Goal: Transaction & Acquisition: Purchase product/service

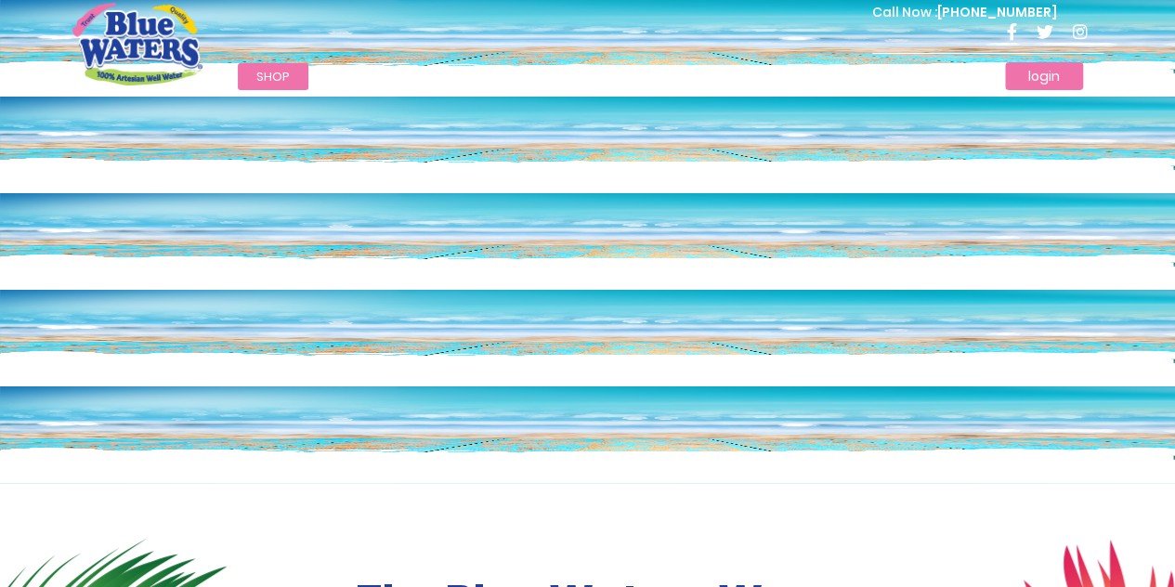
click at [1053, 70] on link "login" at bounding box center [1044, 76] width 78 height 28
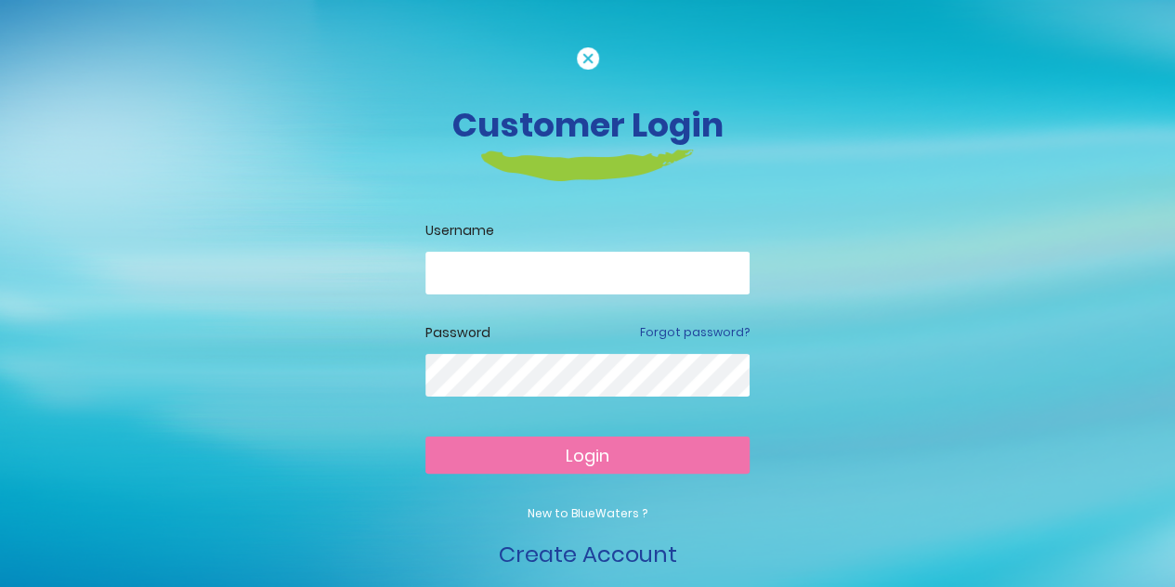
click at [579, 244] on div "Username" at bounding box center [587, 272] width 324 height 102
click at [577, 270] on input "email" at bounding box center [587, 273] width 324 height 43
type input "**********"
click at [589, 434] on form "**********" at bounding box center [587, 396] width 324 height 350
click at [589, 454] on span "Login" at bounding box center [588, 455] width 44 height 23
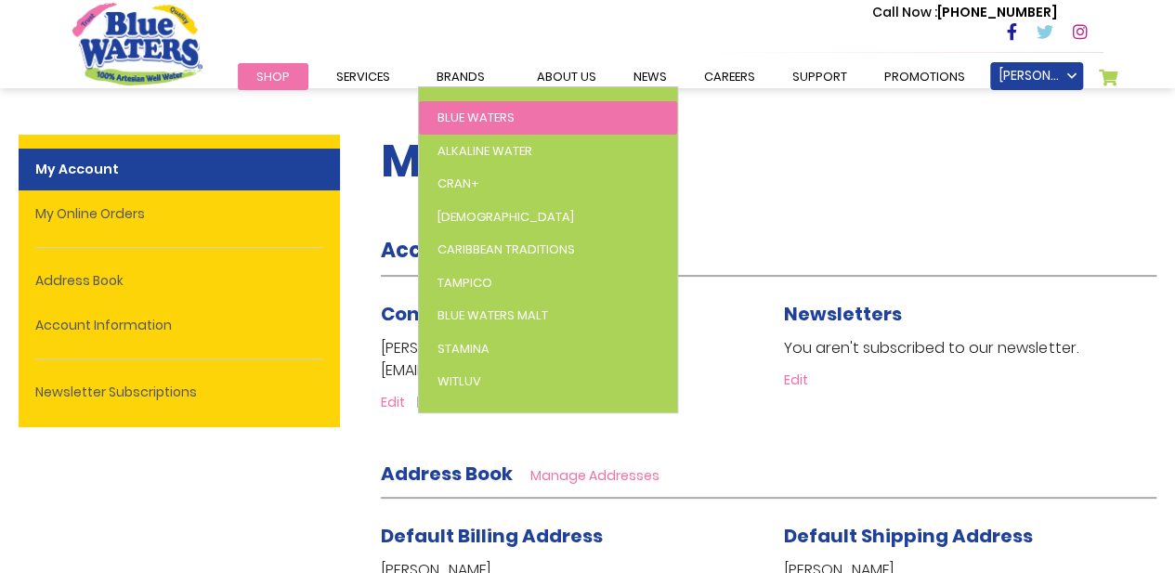
drag, startPoint x: 532, startPoint y: 88, endPoint x: 532, endPoint y: 103, distance: 14.9
click at [532, 103] on ul "Blue Waters Alkaline Water Cran+ Juse Caribbean Traditions Tampico Blue Waters …" at bounding box center [548, 249] width 260 height 327
click at [466, 124] on span "Blue Waters" at bounding box center [475, 118] width 77 height 18
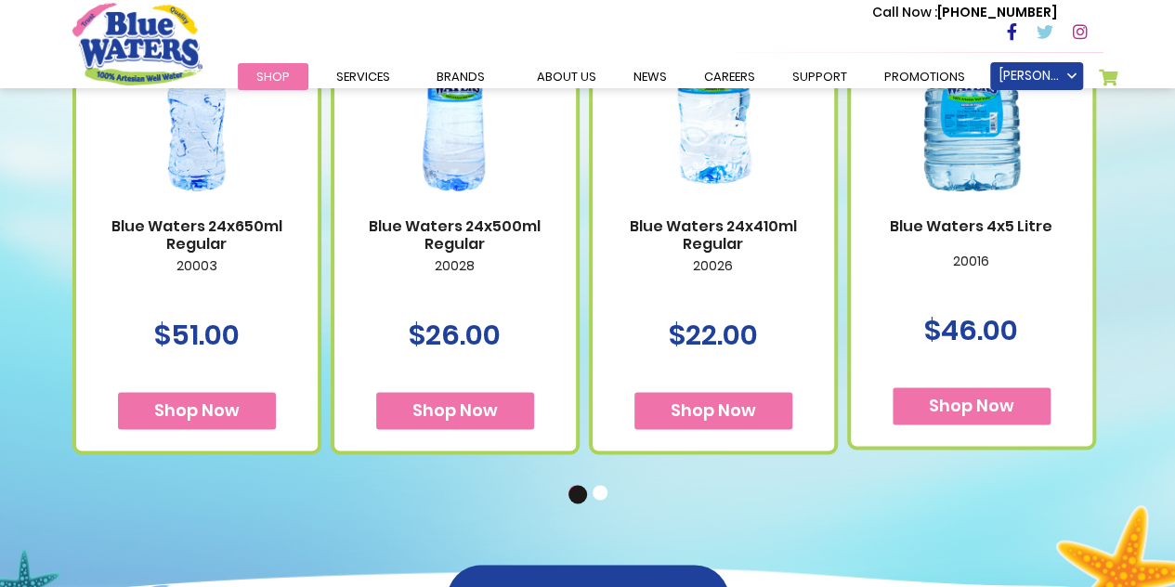
scroll to position [1393, 0]
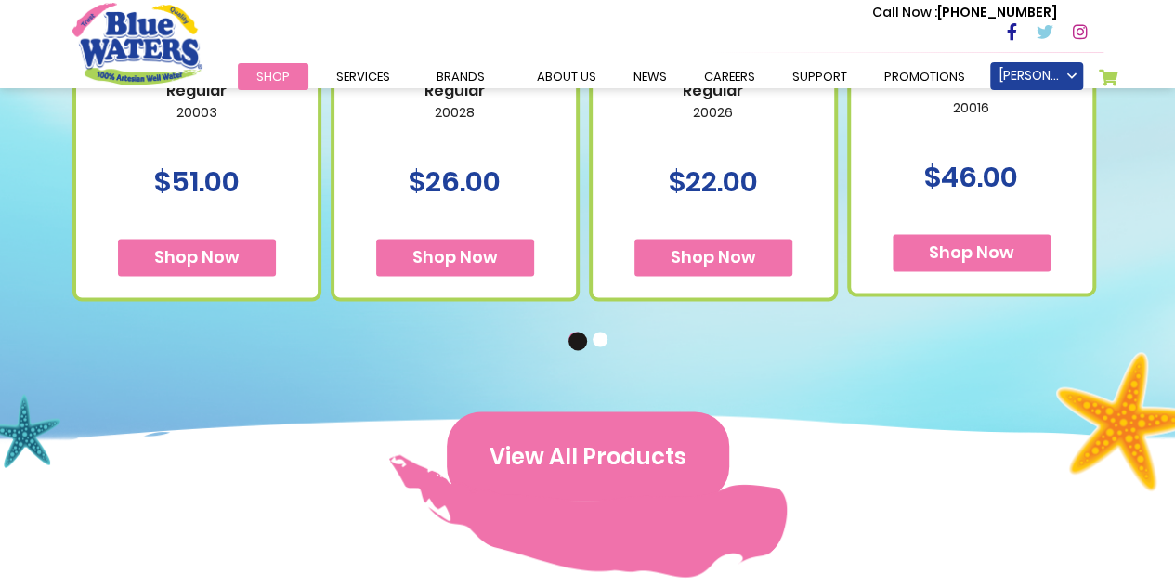
click at [583, 436] on button "View All Products" at bounding box center [588, 455] width 282 height 89
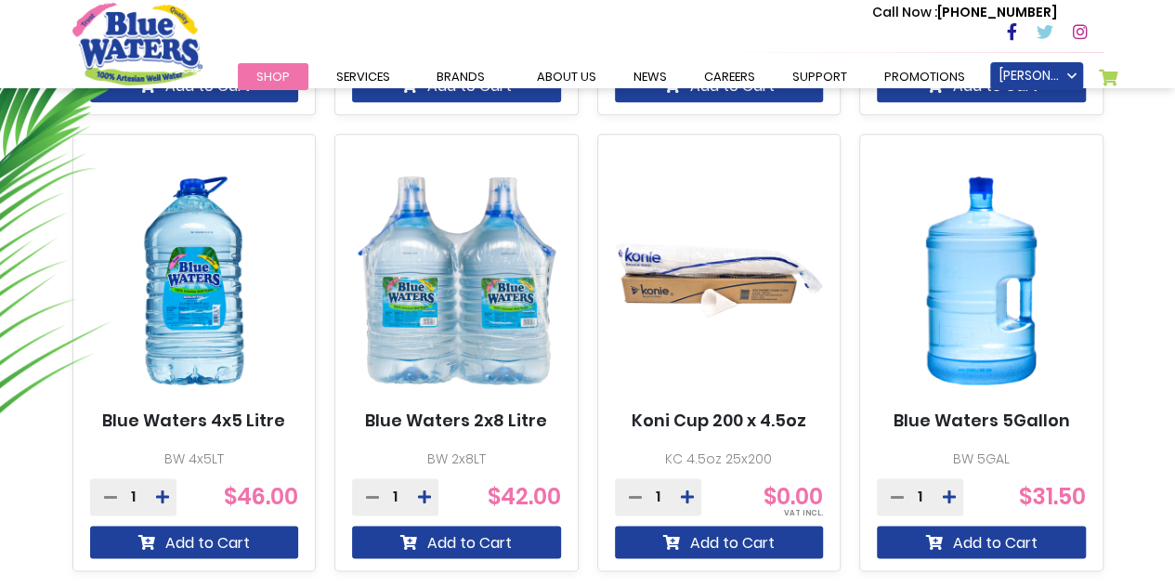
scroll to position [1022, 0]
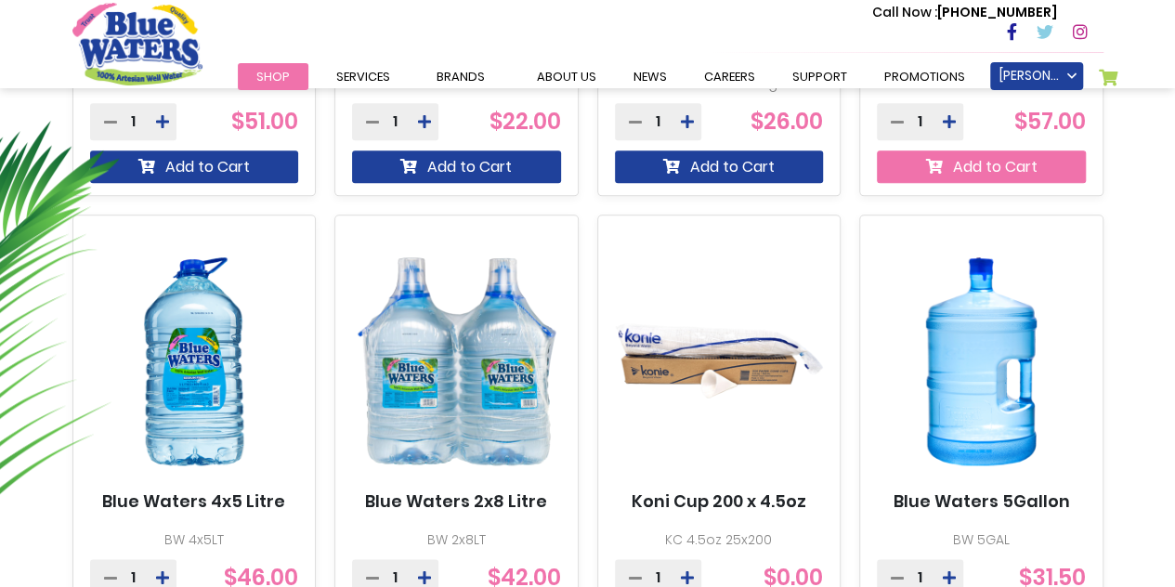
click at [1006, 154] on button "Add to Cart" at bounding box center [981, 166] width 209 height 33
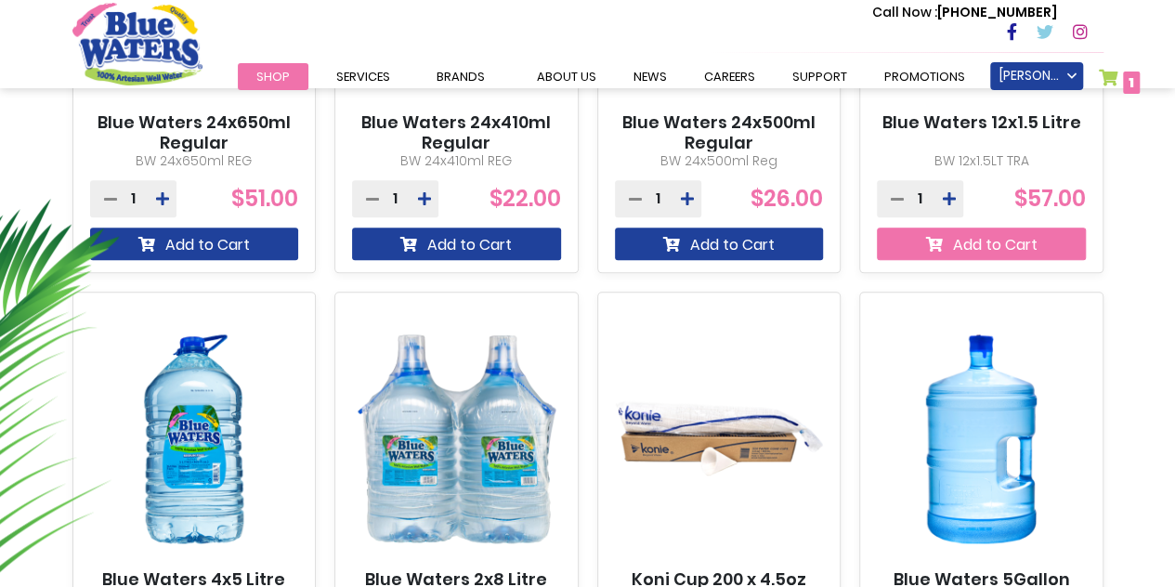
scroll to position [792, 0]
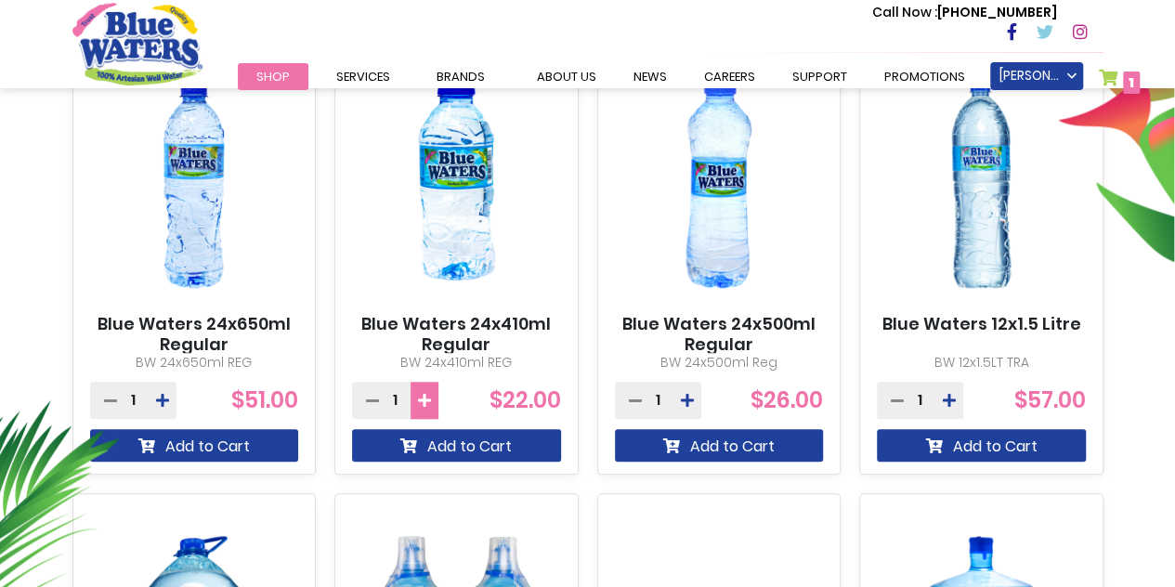
click at [425, 404] on icon at bounding box center [424, 400] width 13 height 15
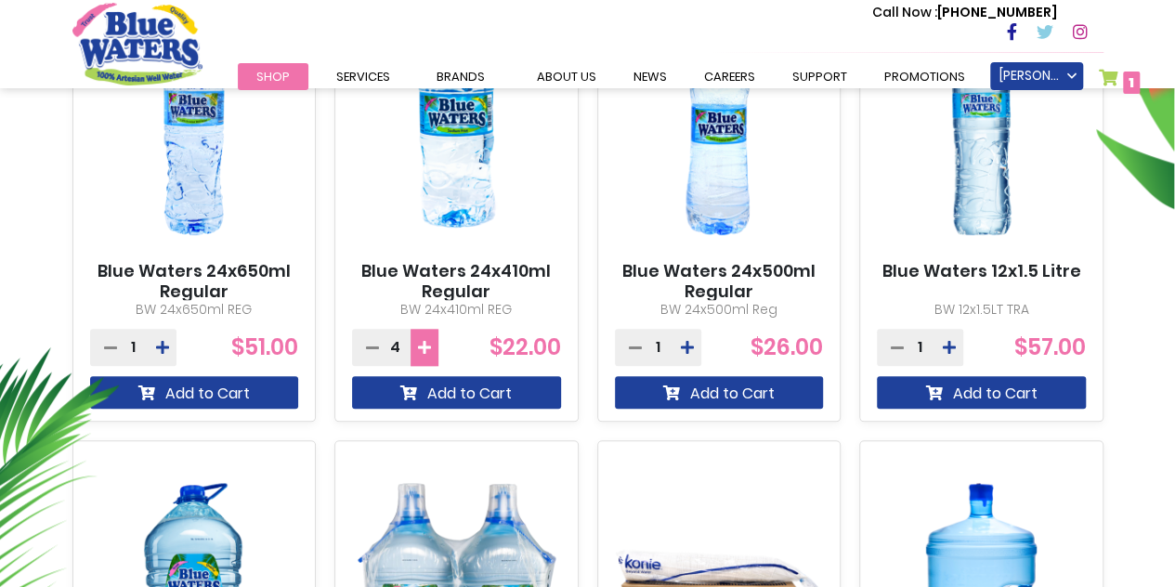
scroll to position [885, 0]
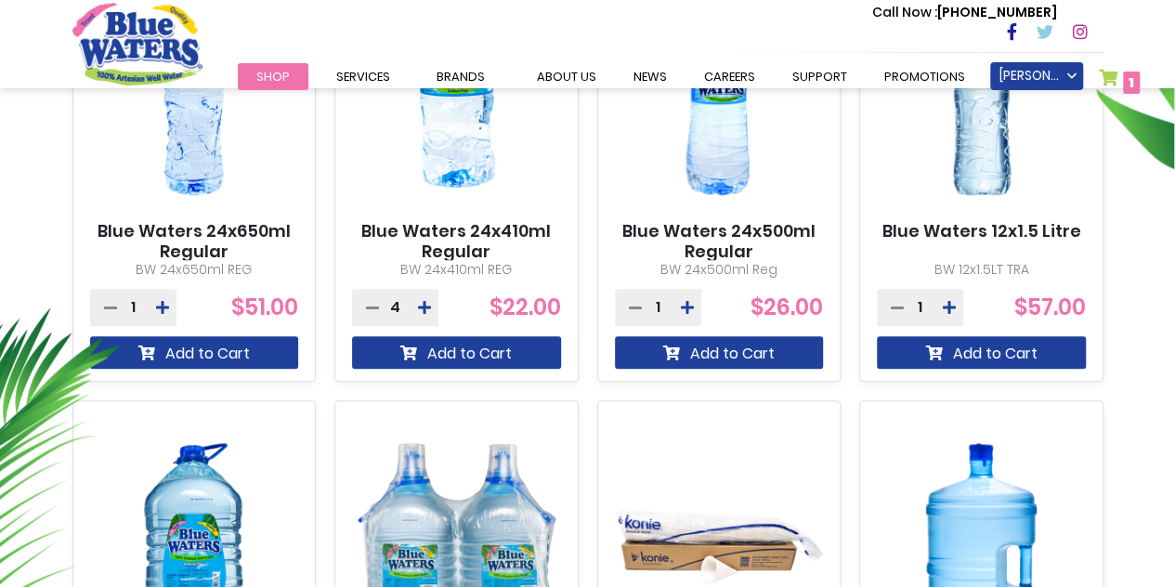
click at [1126, 73] on span "1 1 items" at bounding box center [1131, 83] width 17 height 22
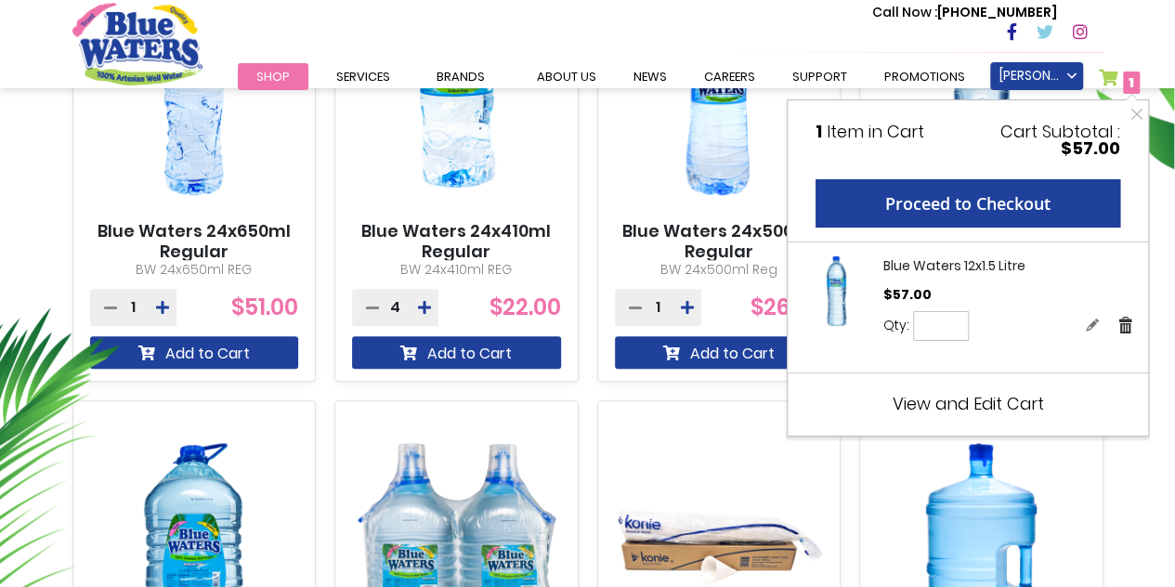
click at [1121, 325] on link "Remove" at bounding box center [1125, 325] width 17 height 20
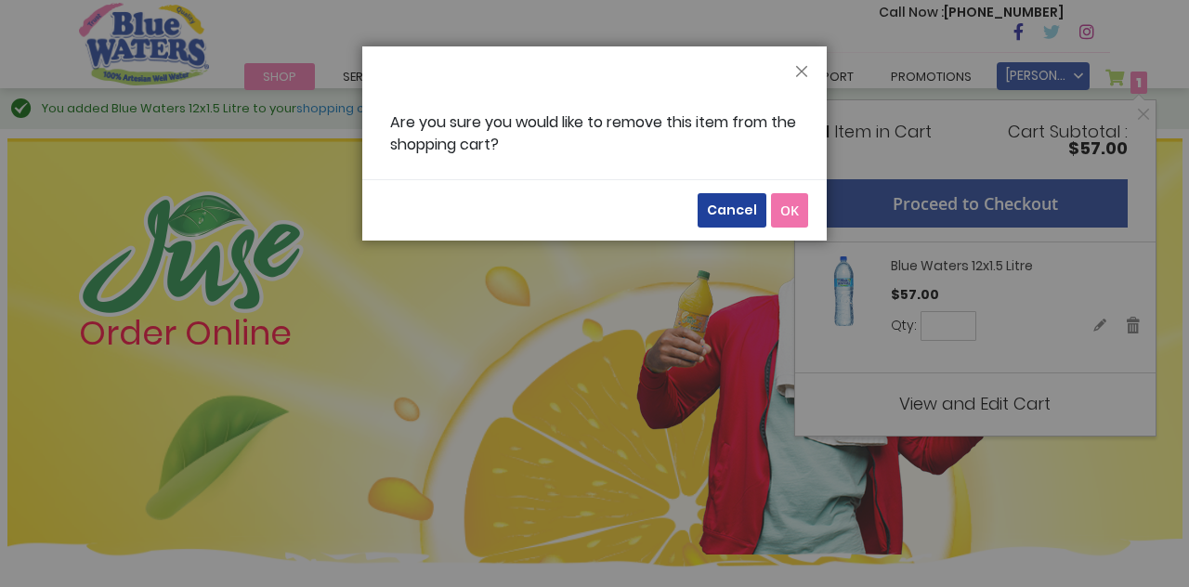
click at [791, 208] on span "OK" at bounding box center [789, 211] width 19 height 18
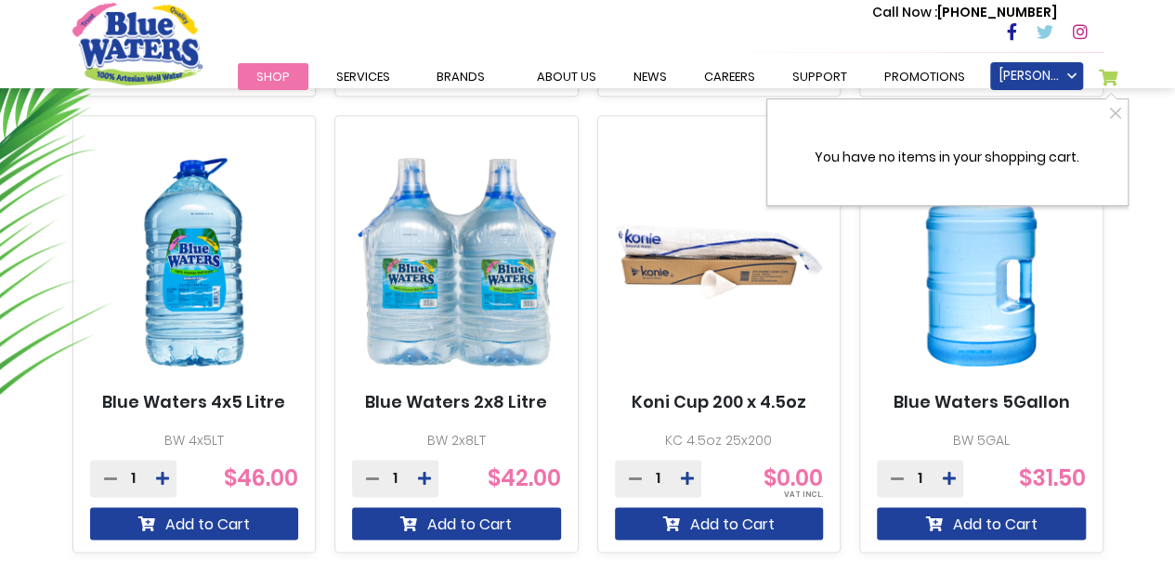
scroll to position [1114, 0]
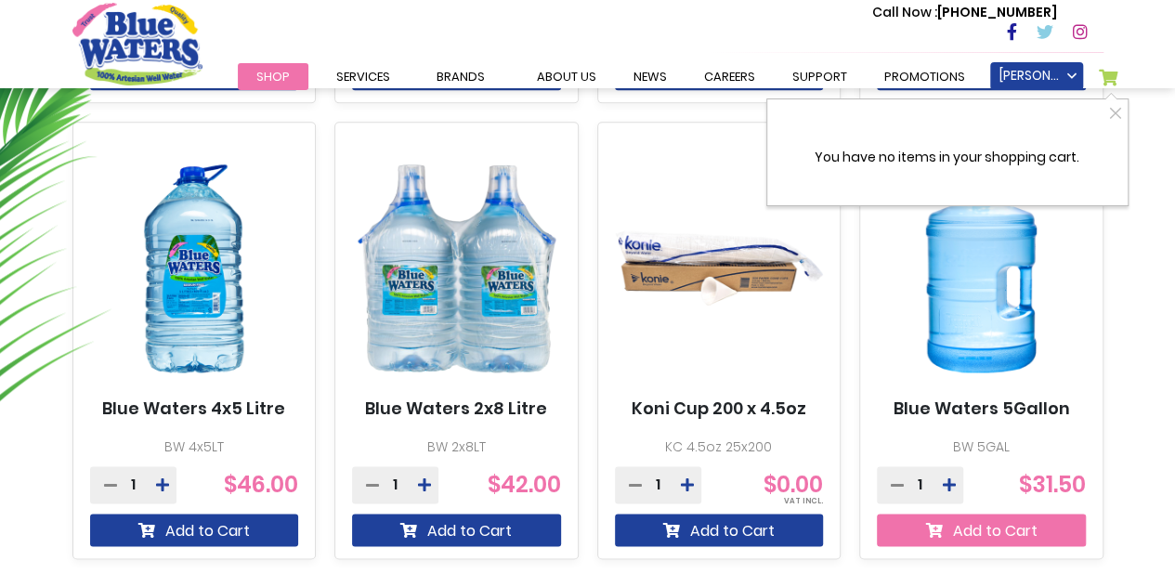
click at [940, 540] on button "Add to Cart" at bounding box center [981, 530] width 209 height 33
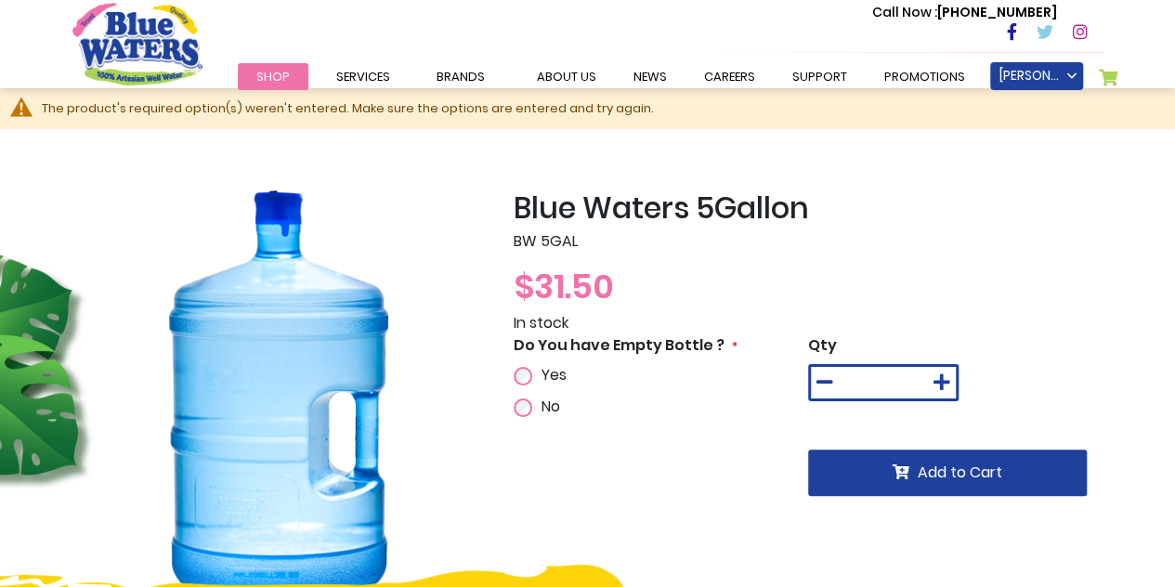
click at [526, 356] on label "Do You have Empty Bottle ?" at bounding box center [626, 345] width 224 height 22
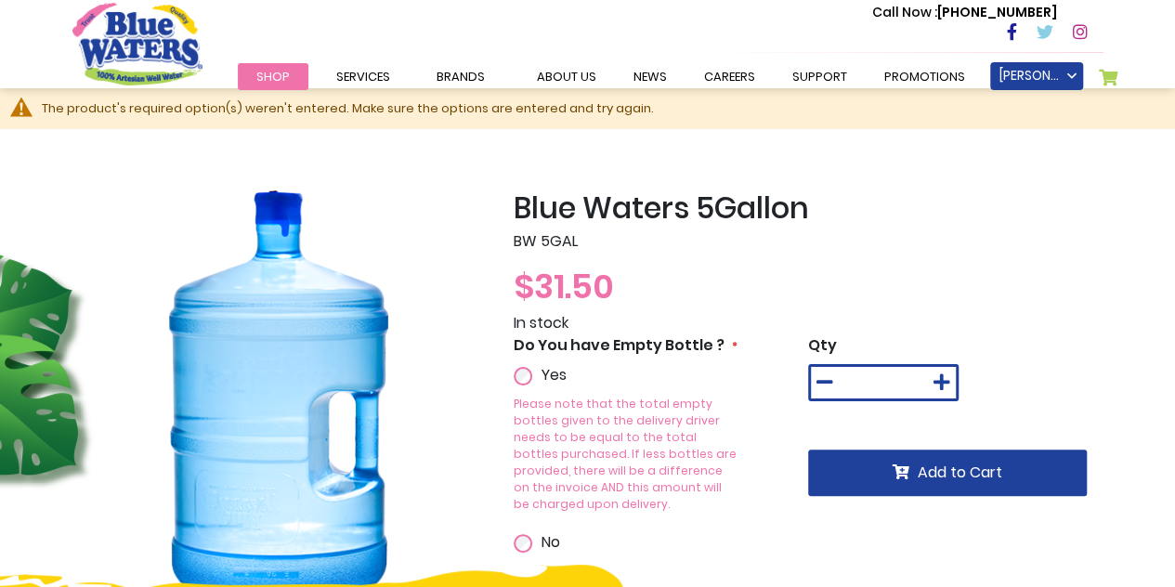
click at [957, 387] on div "*" at bounding box center [883, 382] width 150 height 37
click at [947, 387] on icon at bounding box center [941, 382] width 17 height 19
type input "*"
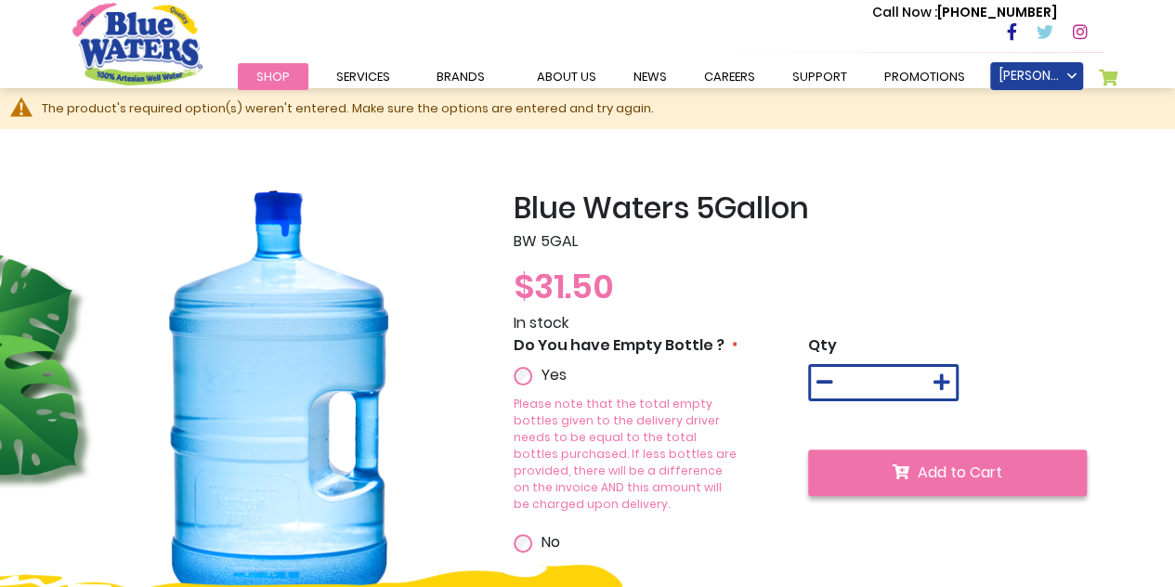
click at [909, 489] on button "Add to Cart" at bounding box center [947, 472] width 279 height 46
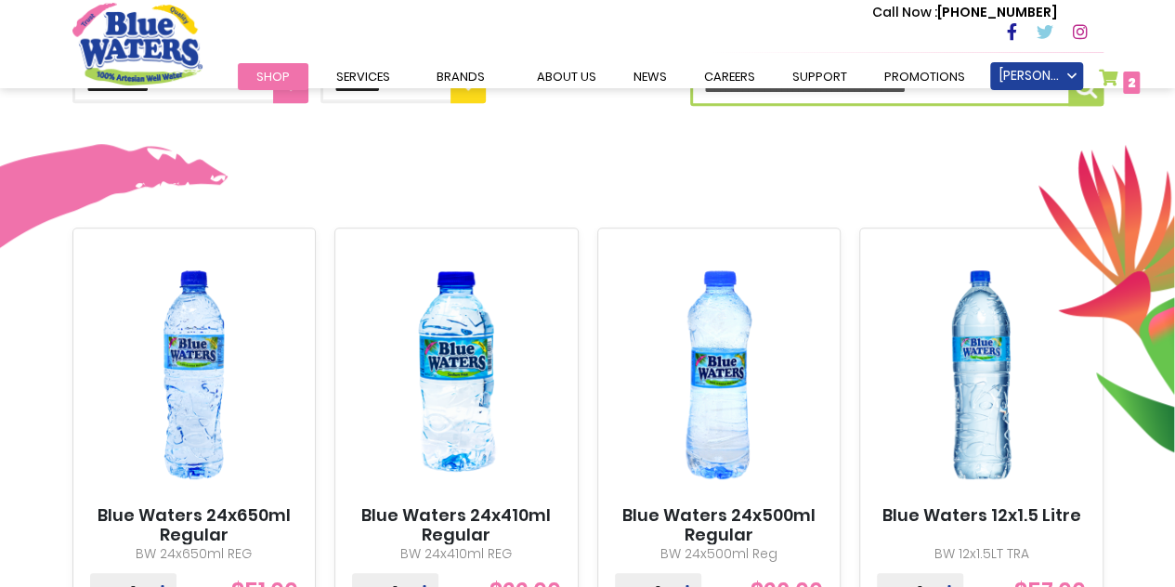
scroll to position [836, 0]
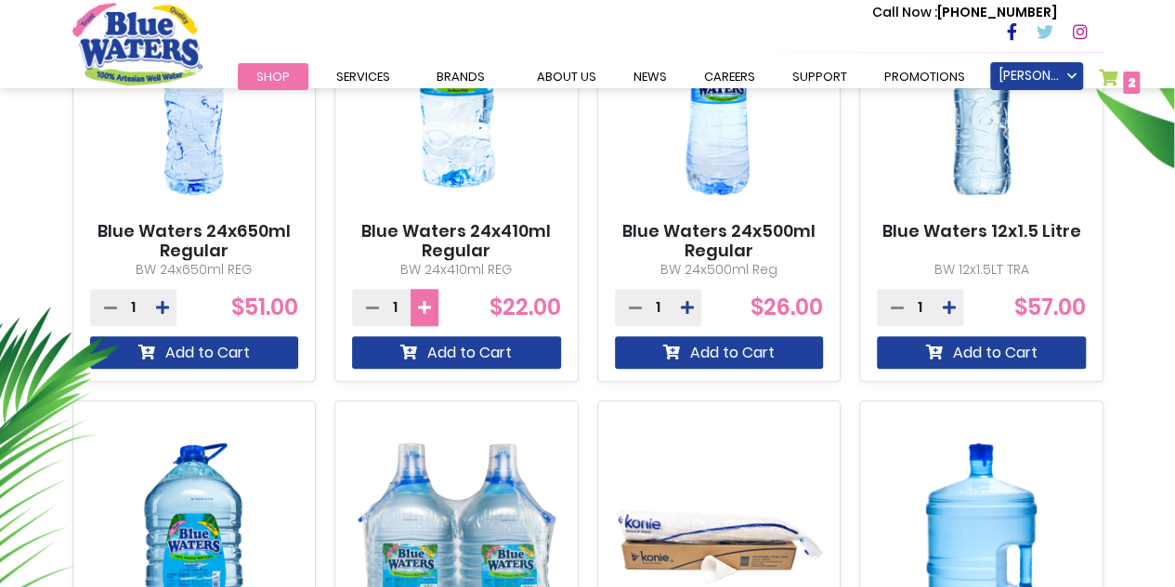
click at [420, 309] on icon at bounding box center [424, 307] width 13 height 15
click at [374, 304] on icon at bounding box center [372, 307] width 13 height 15
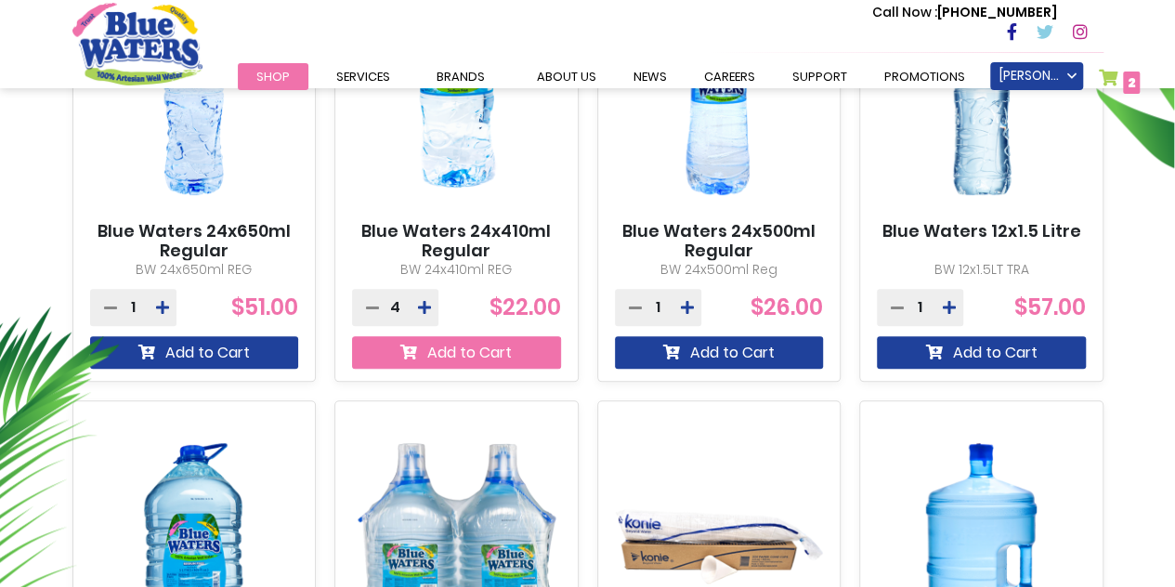
click at [405, 356] on icon "submit" at bounding box center [408, 352] width 17 height 15
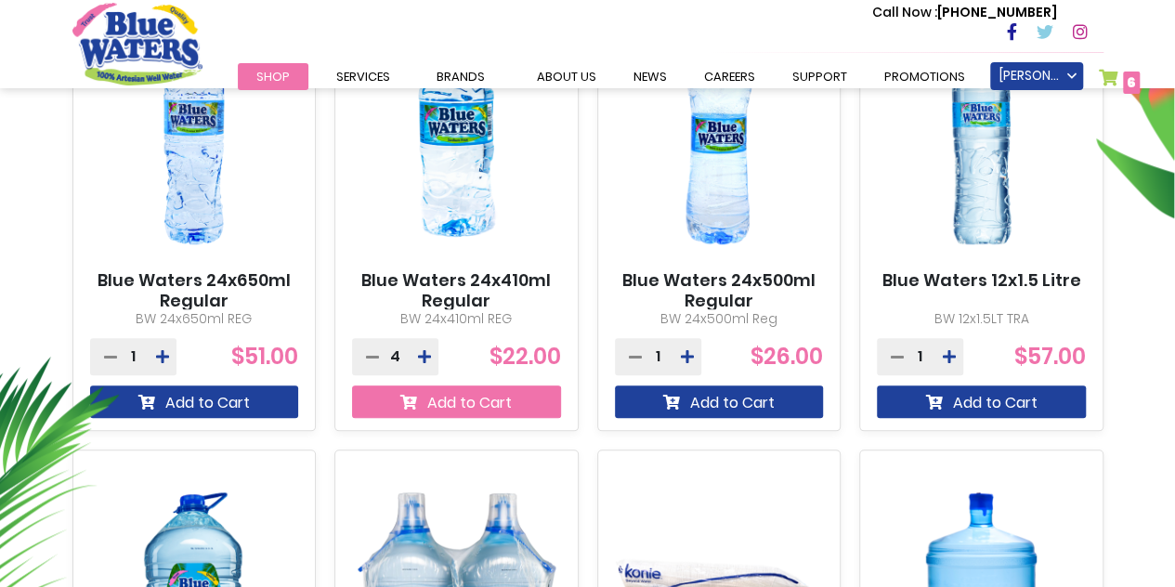
scroll to position [885, 0]
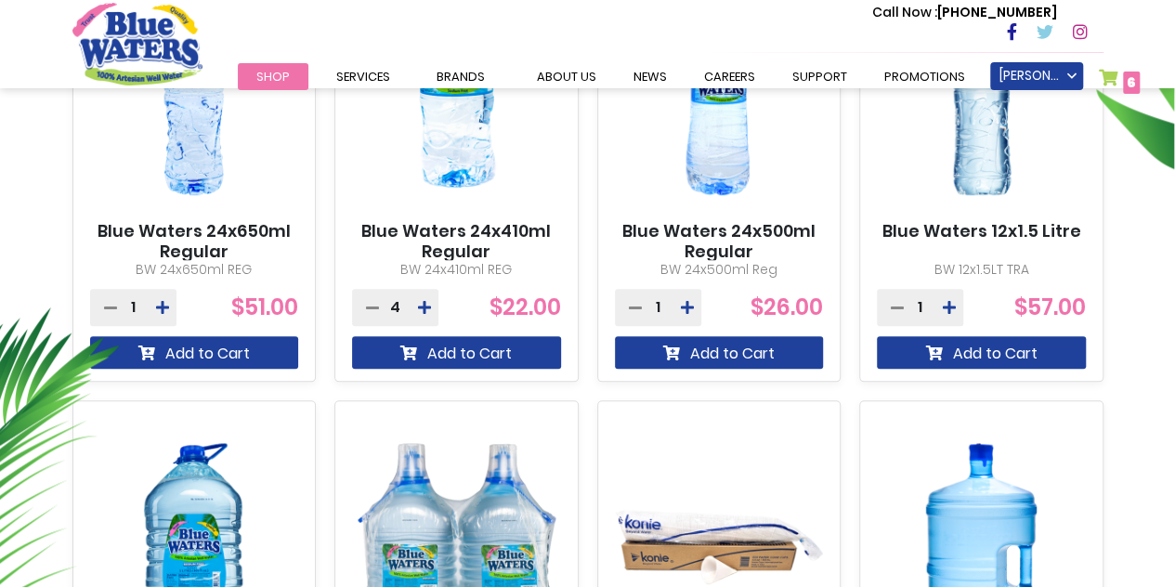
click at [1126, 93] on span "6 6 items" at bounding box center [1131, 83] width 17 height 22
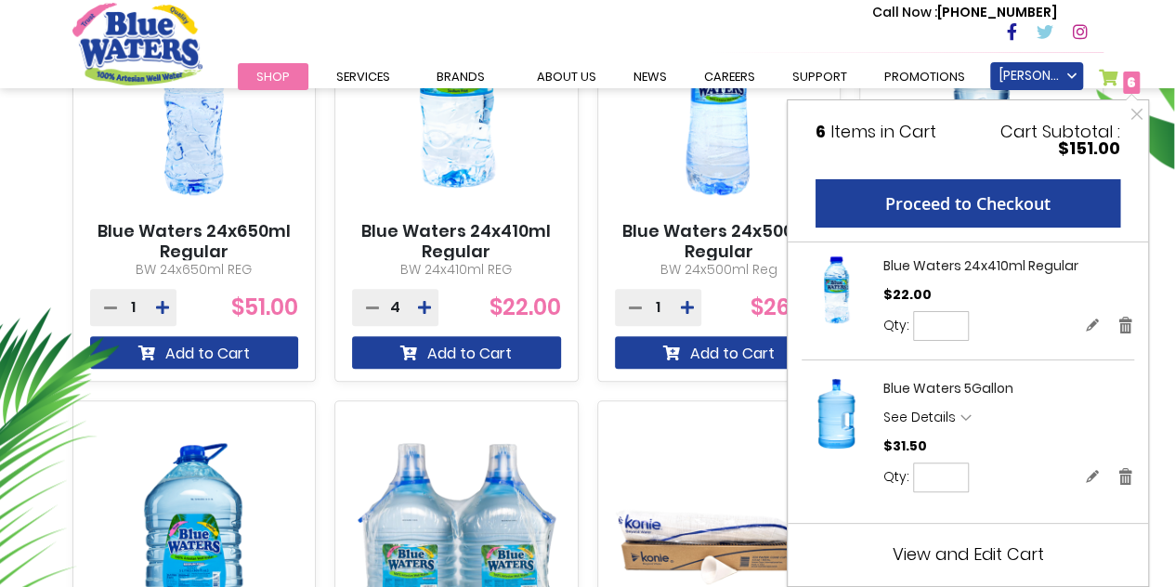
click at [1101, 81] on link "My Cart 6 6 items" at bounding box center [1120, 82] width 42 height 27
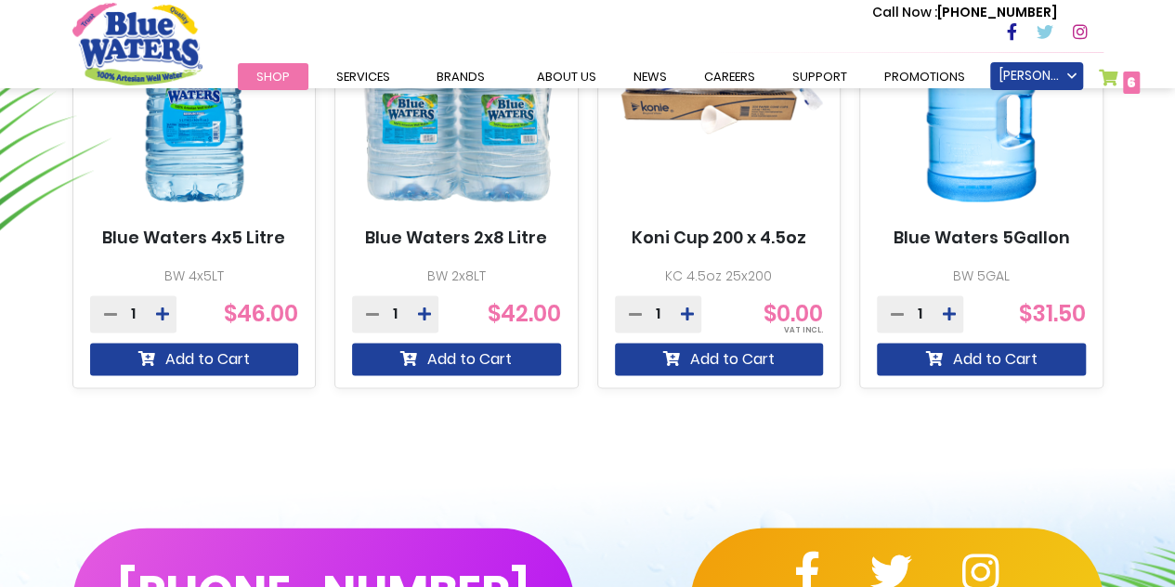
scroll to position [1349, 0]
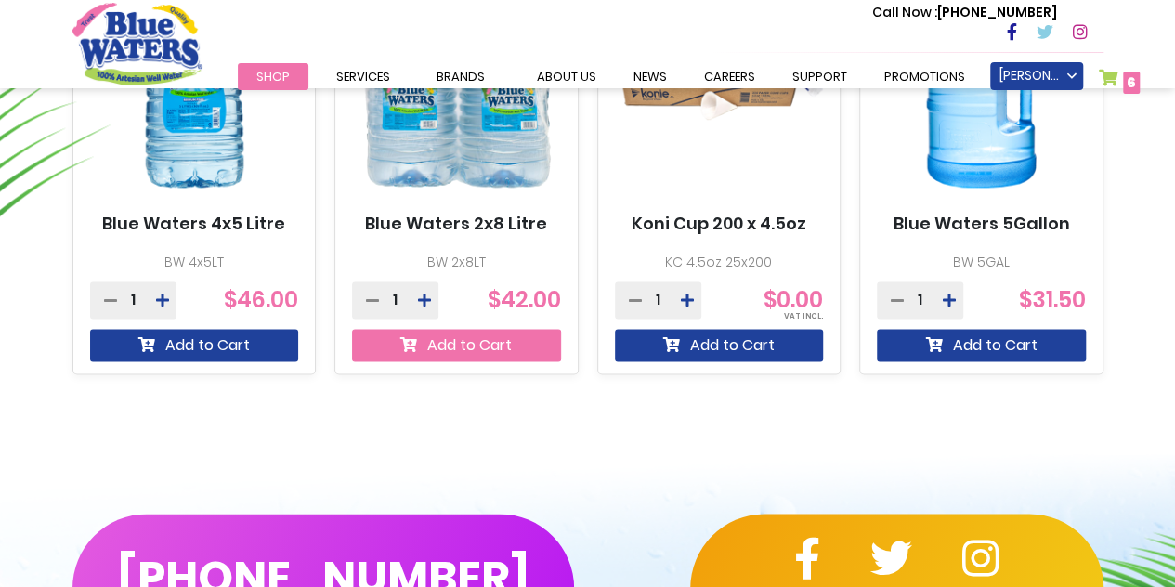
click at [449, 358] on button "Add to Cart" at bounding box center [456, 345] width 209 height 33
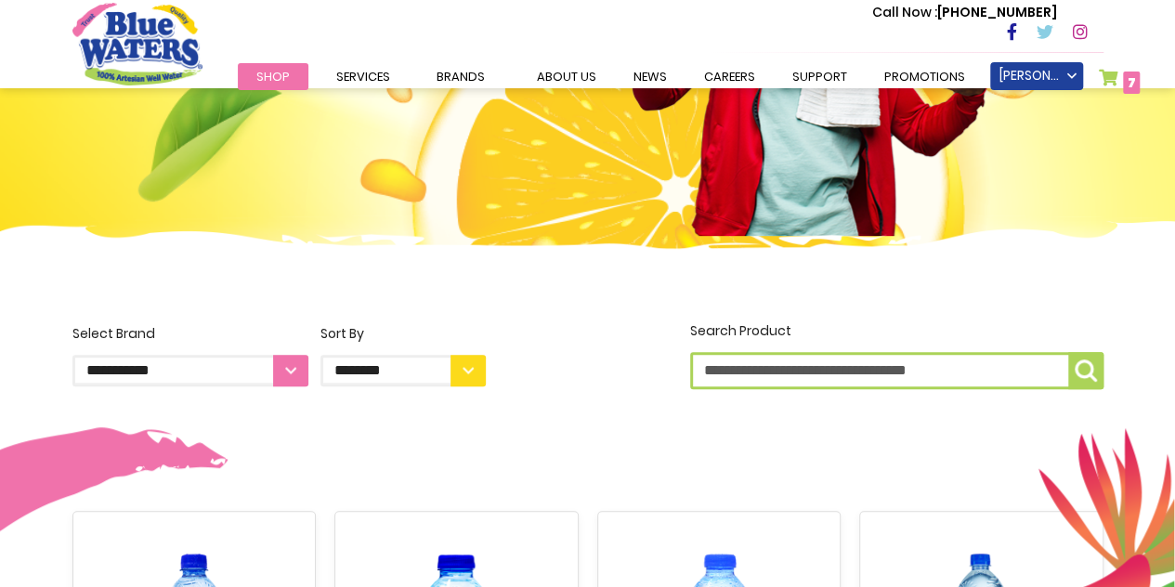
scroll to position [421, 0]
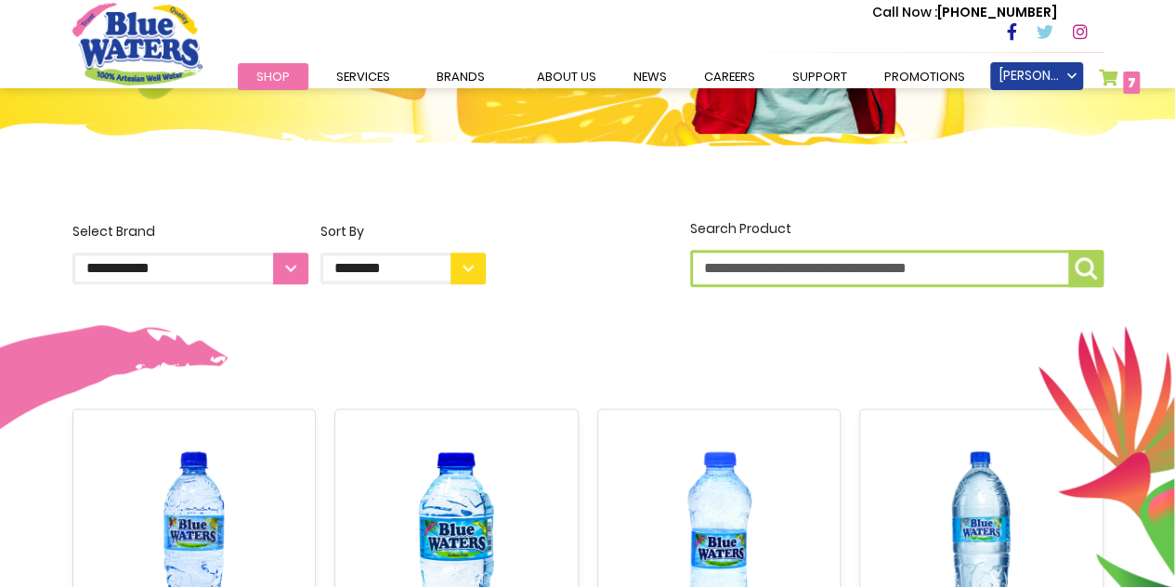
click at [270, 273] on select "**********" at bounding box center [190, 269] width 236 height 32
select select "**********"
click at [72, 253] on select "**********" at bounding box center [190, 269] width 236 height 32
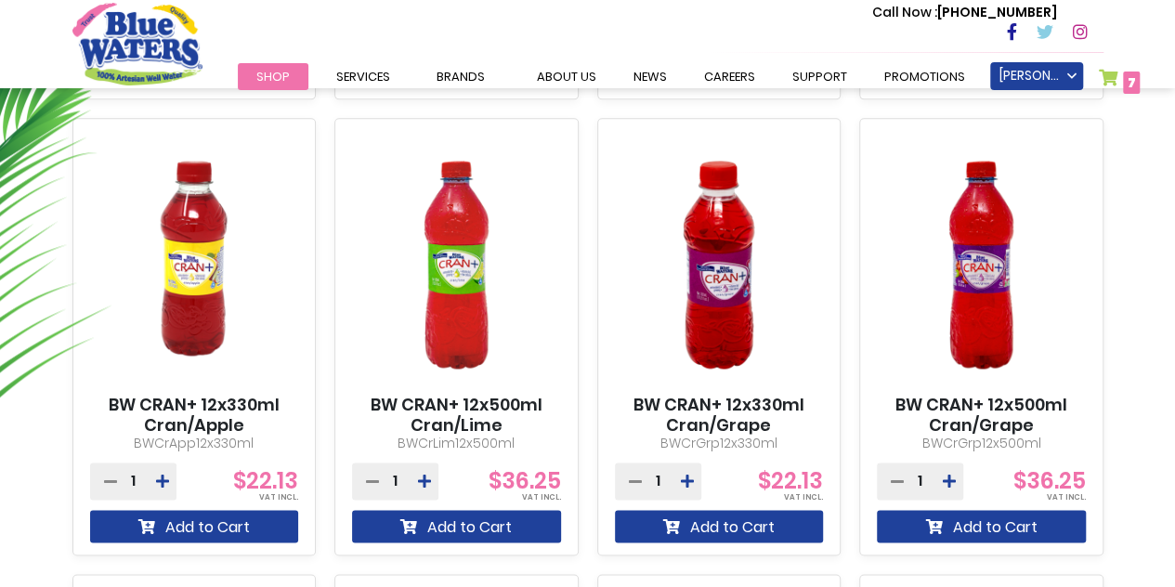
scroll to position [1114, 0]
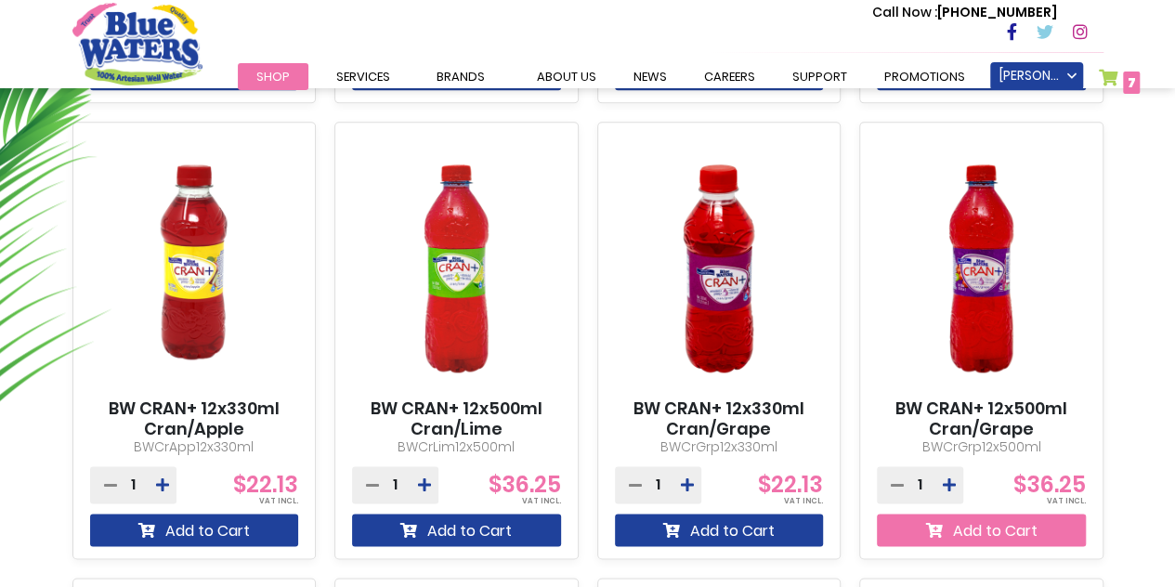
click at [1015, 523] on button "Add to Cart" at bounding box center [981, 530] width 209 height 33
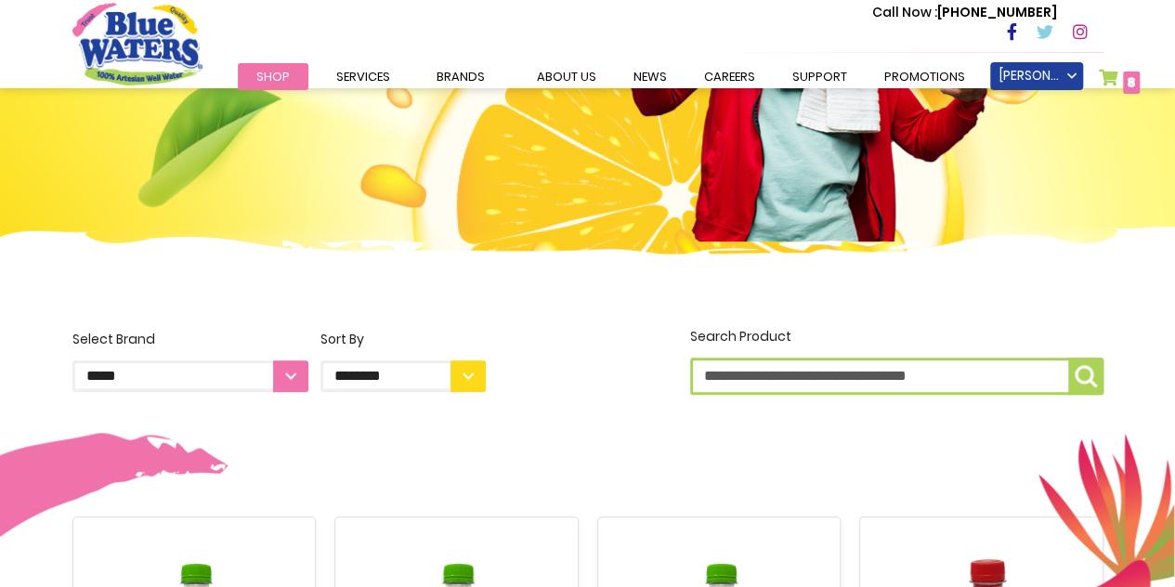
scroll to position [441, 0]
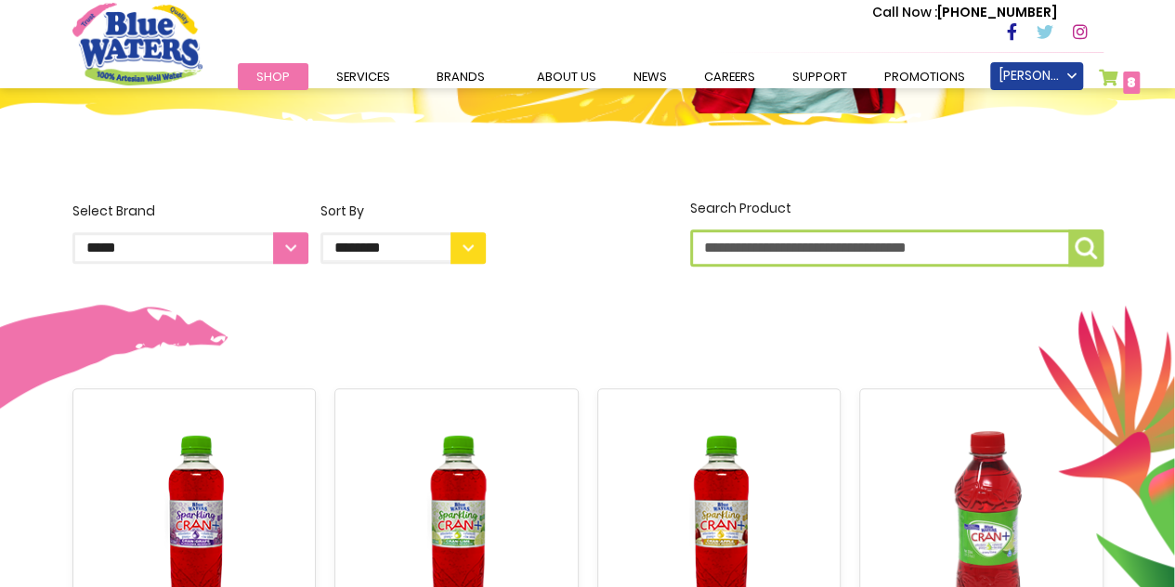
click at [292, 250] on select "**********" at bounding box center [190, 248] width 236 height 32
select select "**********"
click at [72, 232] on select "**********" at bounding box center [190, 248] width 236 height 32
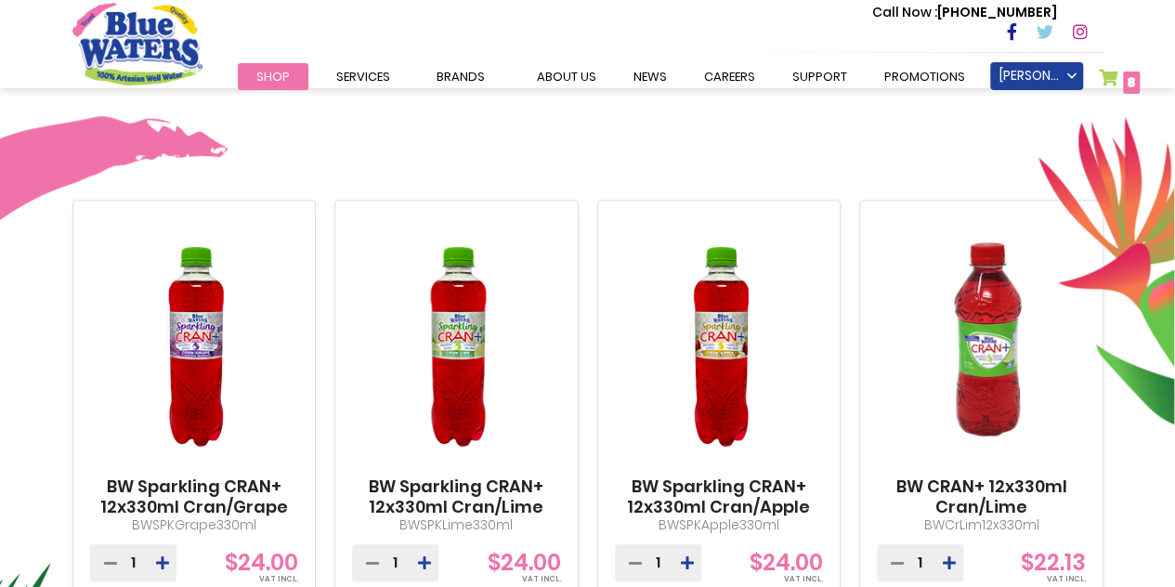
scroll to position [720, 0]
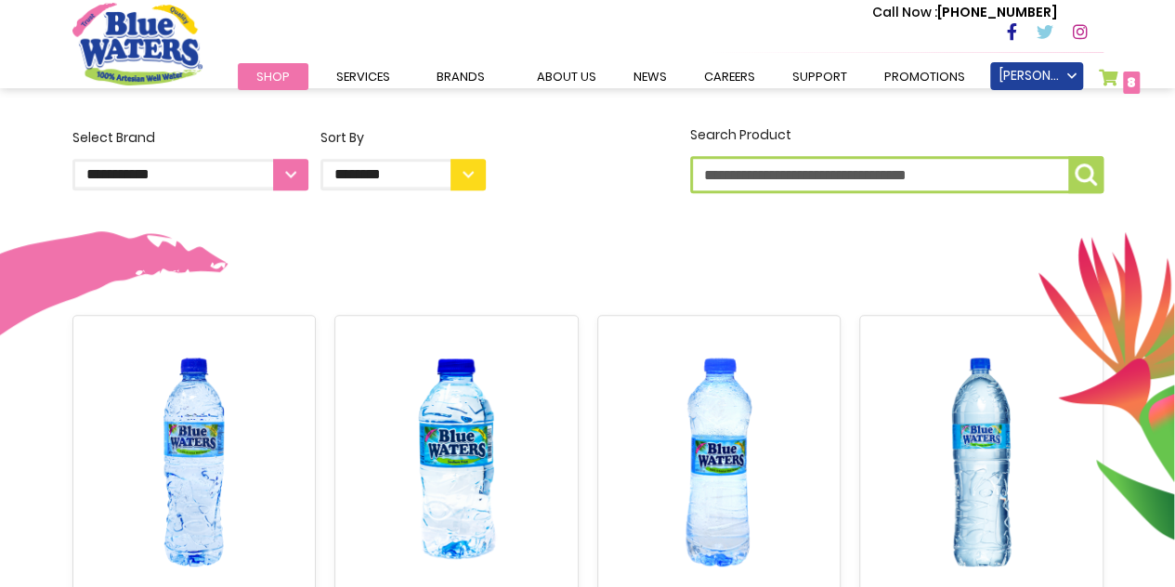
scroll to position [836, 0]
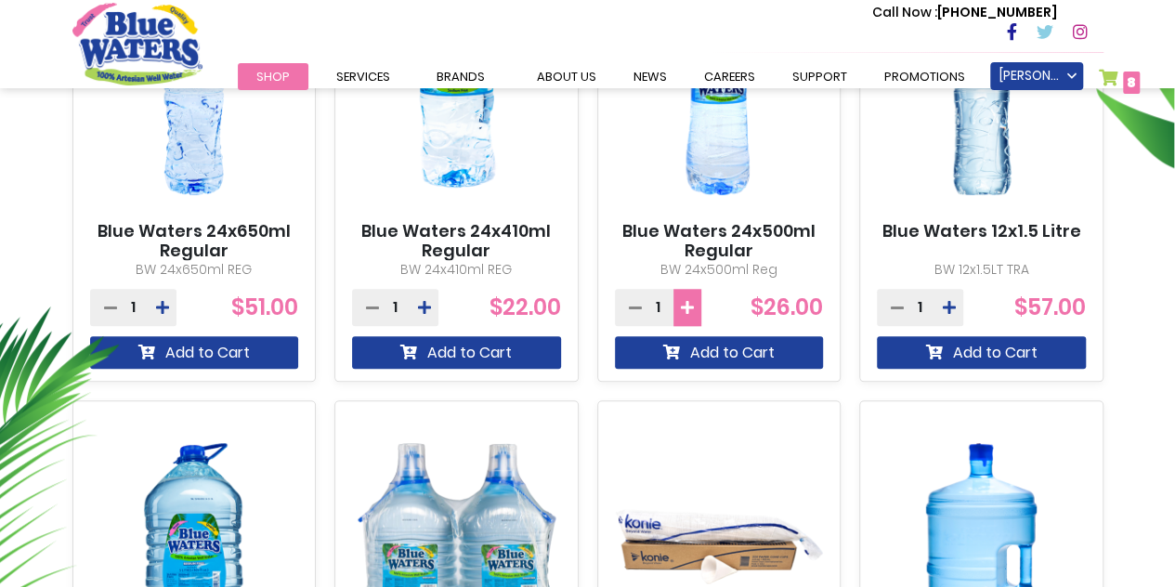
click at [687, 307] on icon at bounding box center [687, 307] width 13 height 15
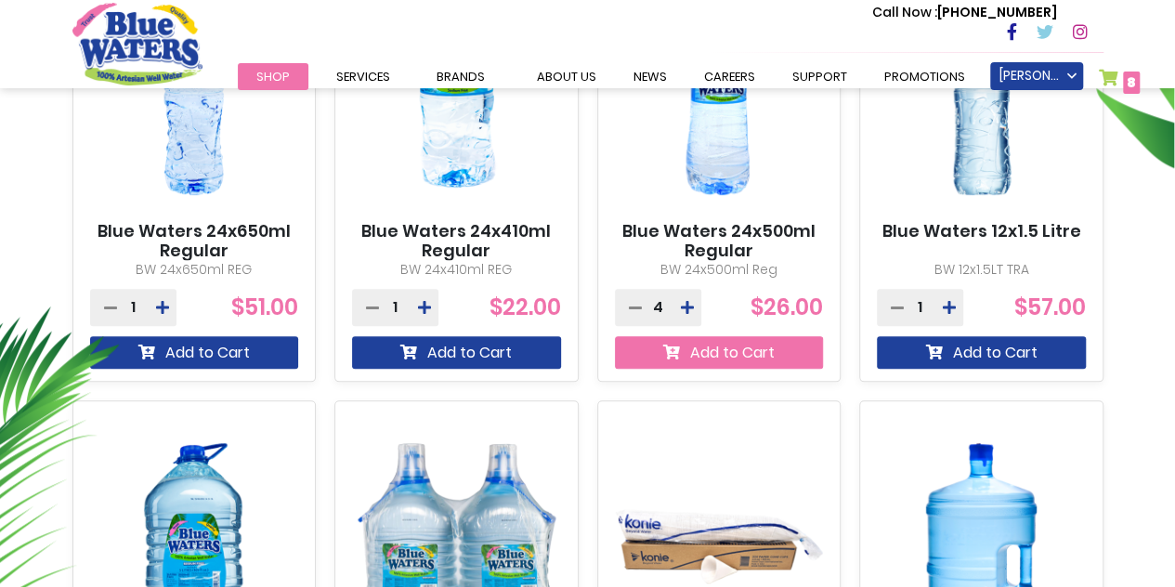
click at [696, 353] on button "Add to Cart" at bounding box center [719, 352] width 209 height 33
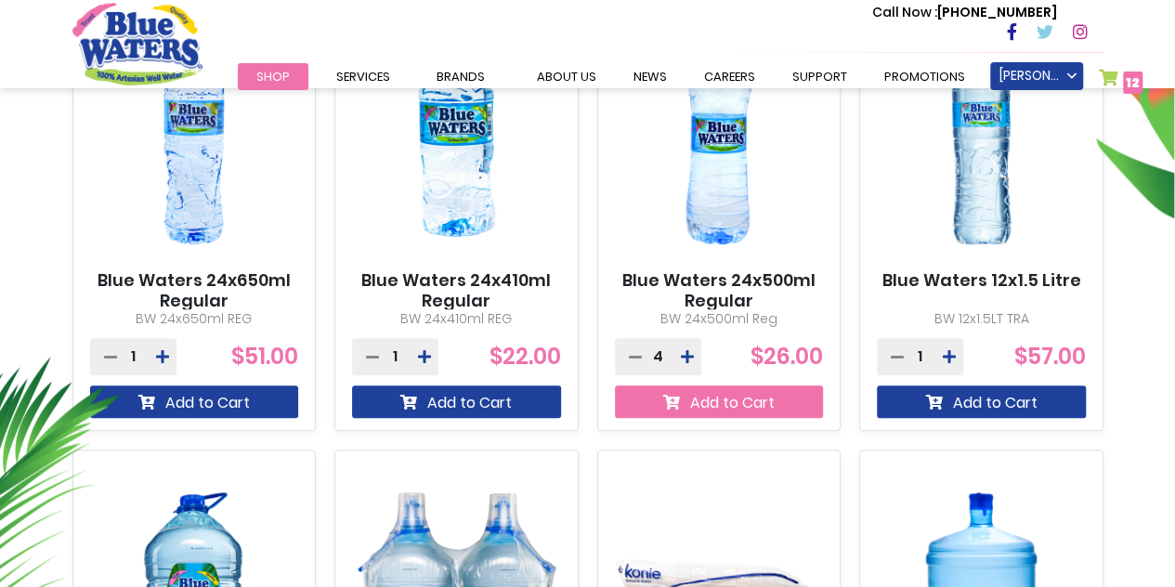
scroll to position [885, 0]
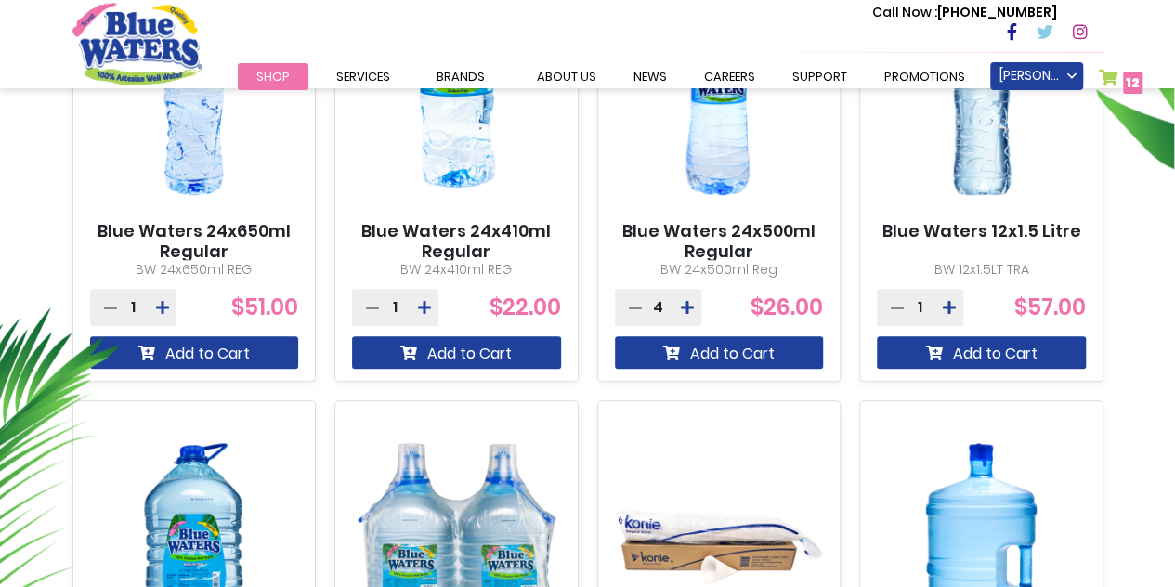
click at [1099, 69] on link "My Cart 12 12 items" at bounding box center [1121, 82] width 45 height 27
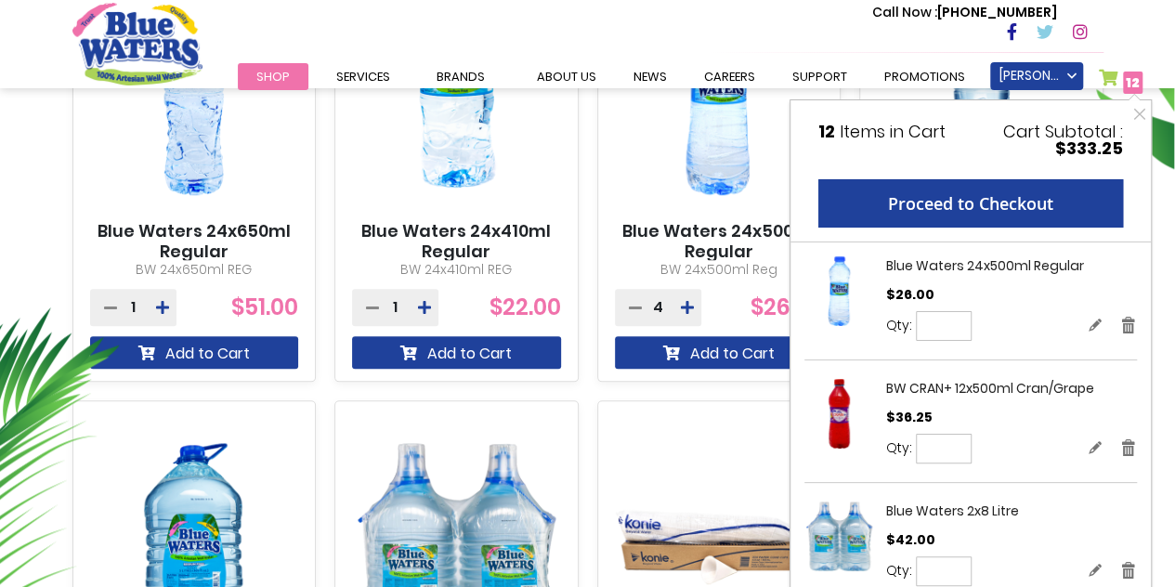
click at [1099, 69] on link "My Cart 12 12 items" at bounding box center [1121, 82] width 45 height 27
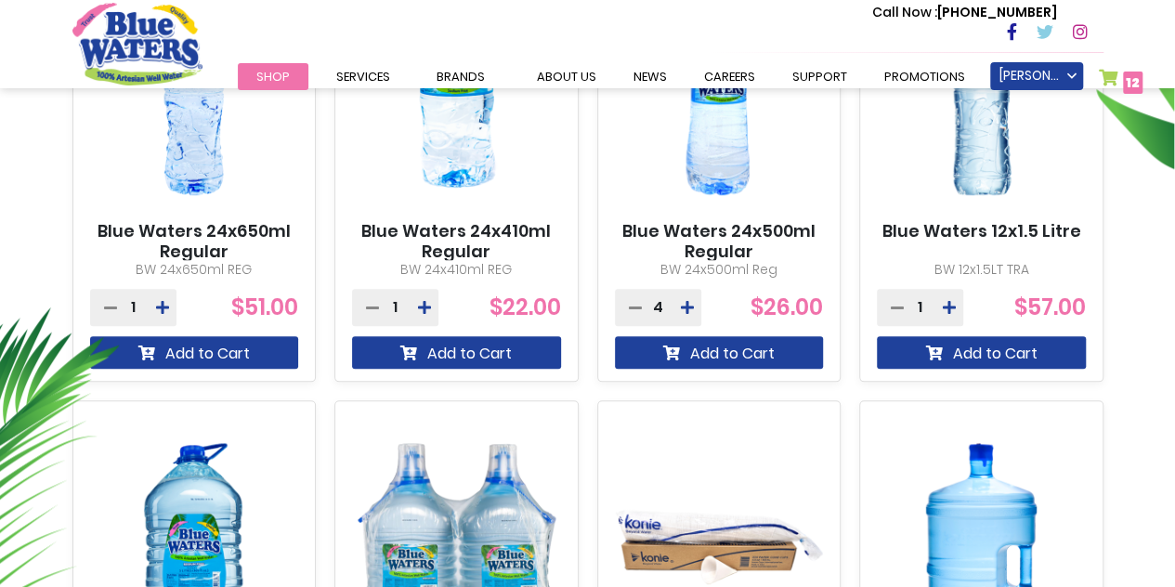
click at [1099, 69] on link "My Cart 12 12 items" at bounding box center [1121, 82] width 45 height 27
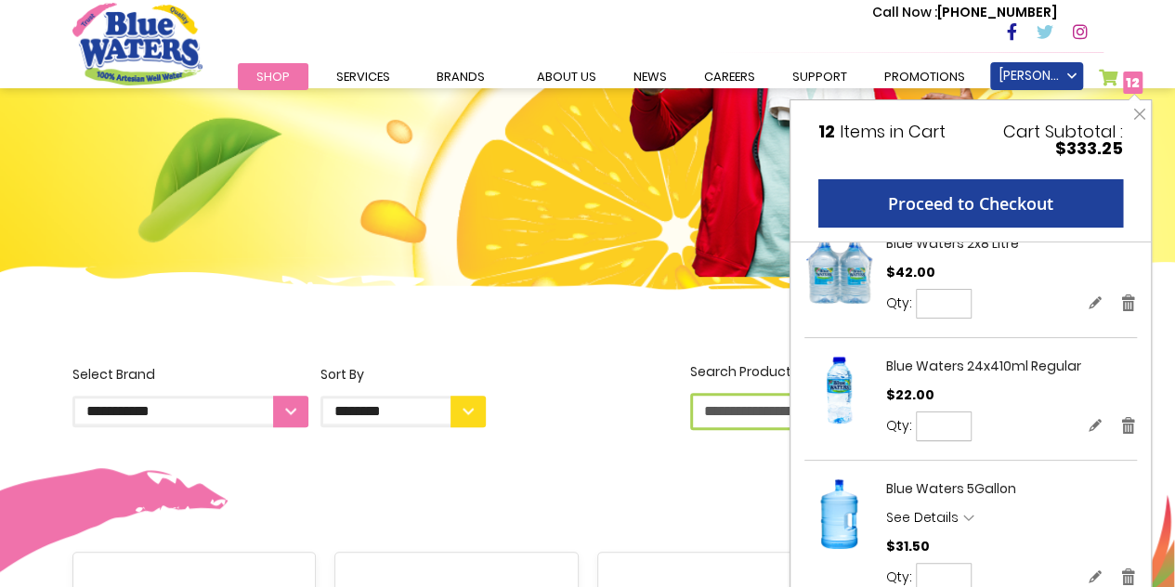
scroll to position [0, 0]
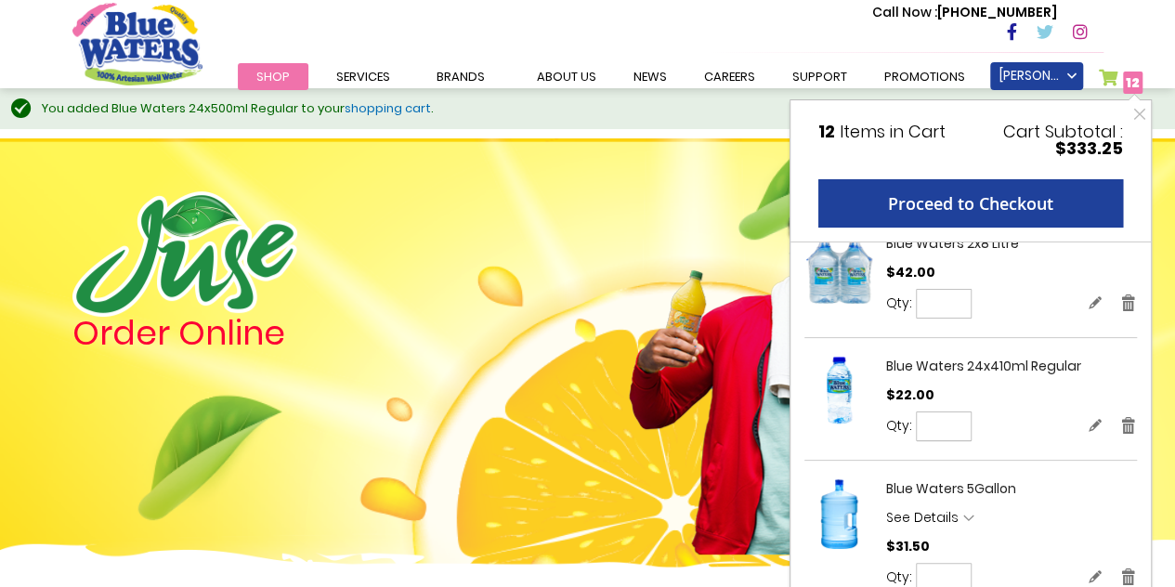
click at [1170, 48] on header "Toggle Nav Call Now : [PHONE_NUMBER] Menu Shop Services Filtration Commercial R…" at bounding box center [587, 44] width 1175 height 88
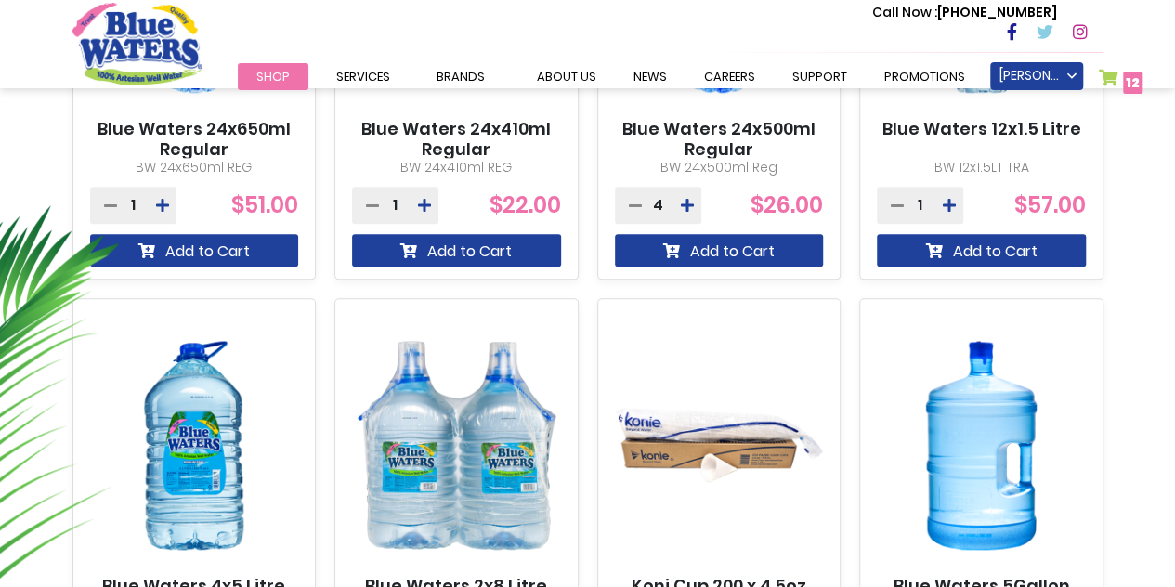
scroll to position [1300, 0]
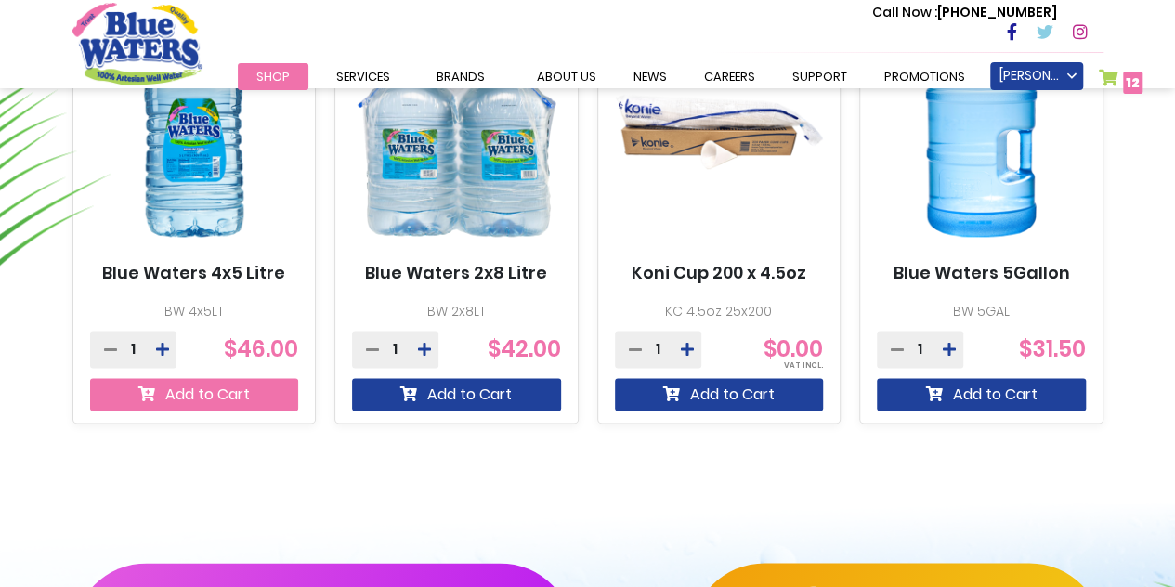
click at [209, 403] on button "Add to Cart" at bounding box center [194, 394] width 209 height 33
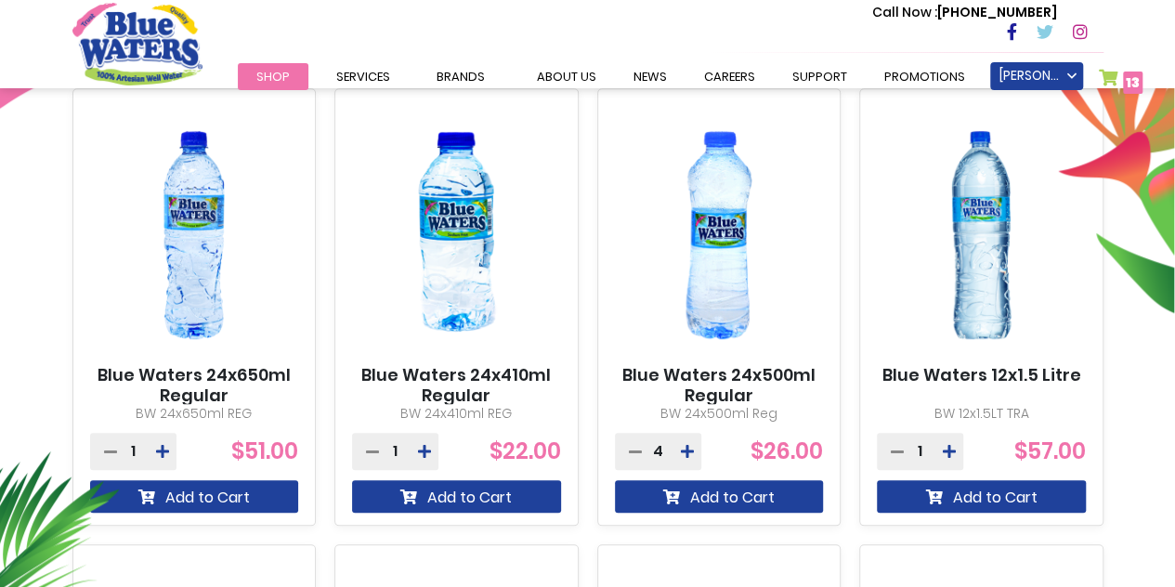
scroll to position [743, 0]
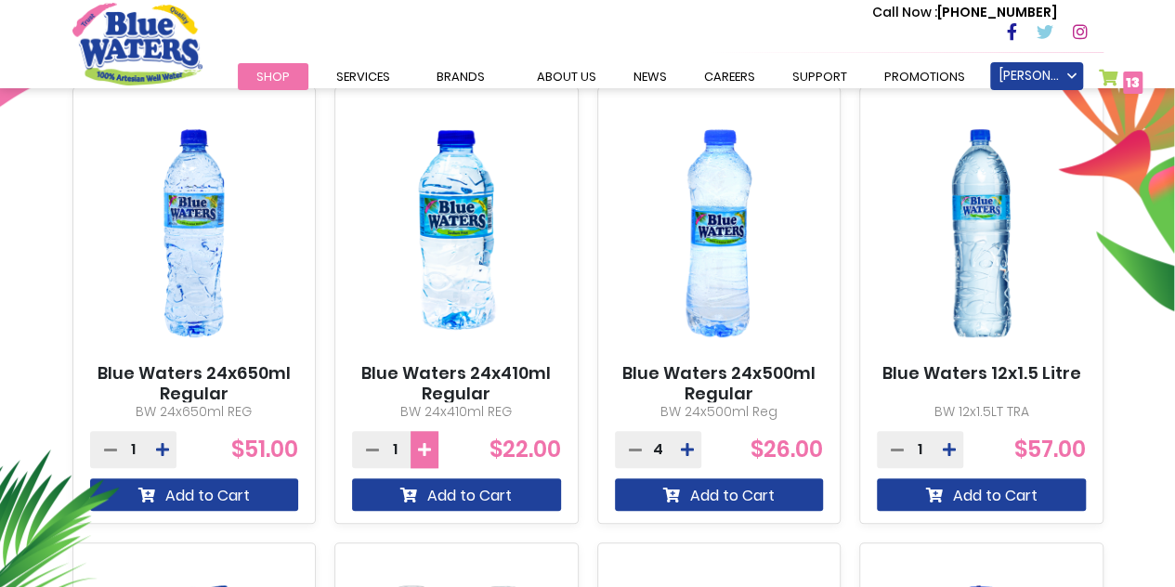
click at [427, 447] on icon at bounding box center [424, 449] width 13 height 15
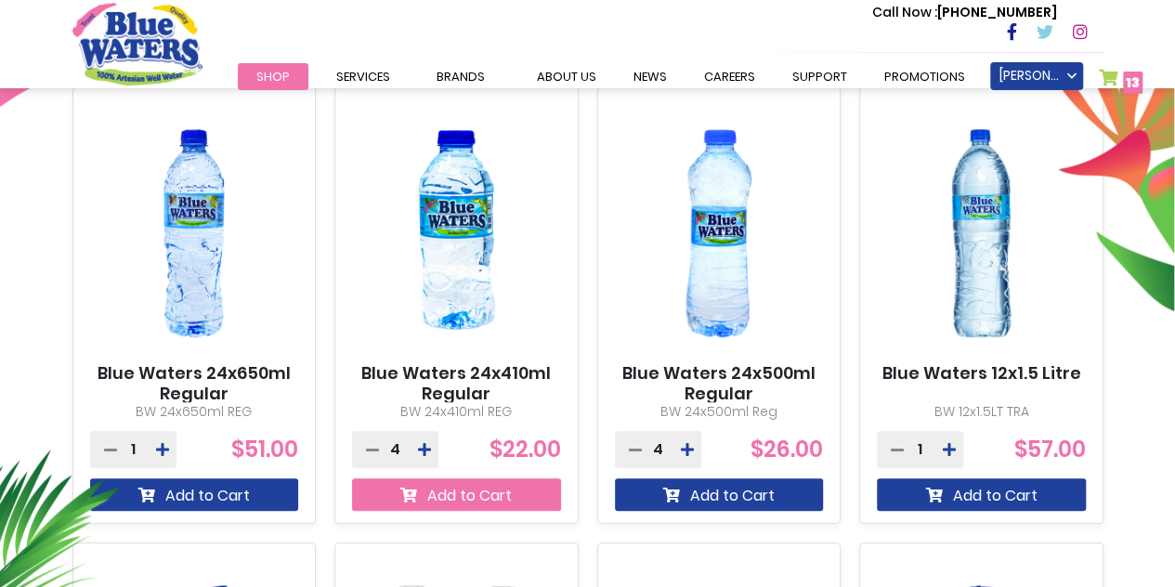
click at [487, 484] on button "Add to Cart" at bounding box center [456, 494] width 209 height 33
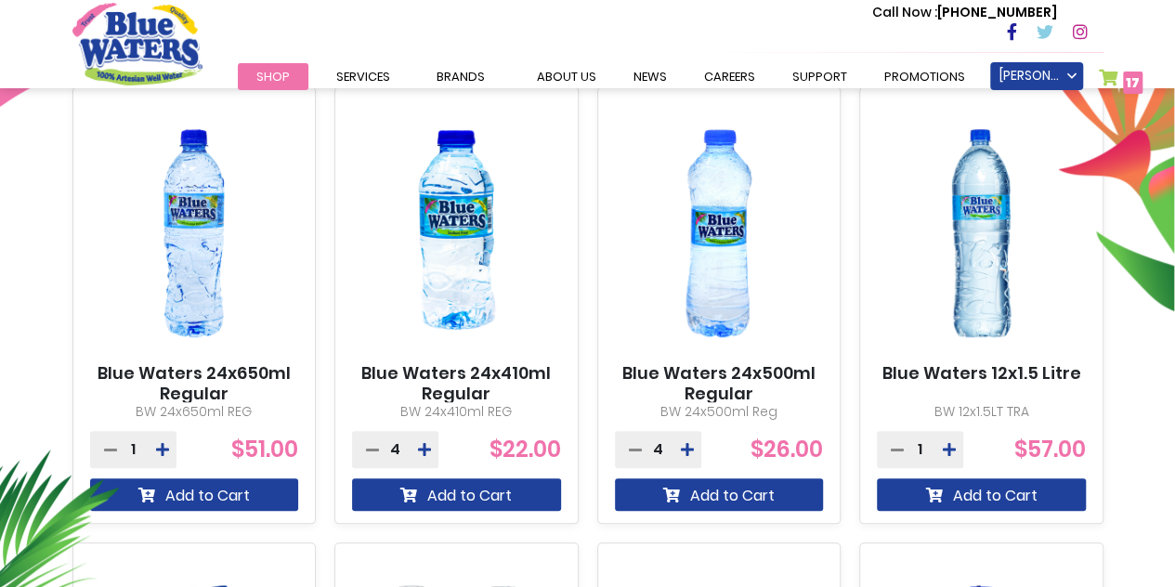
click at [1102, 72] on link "My Cart 17 17 items" at bounding box center [1121, 82] width 45 height 27
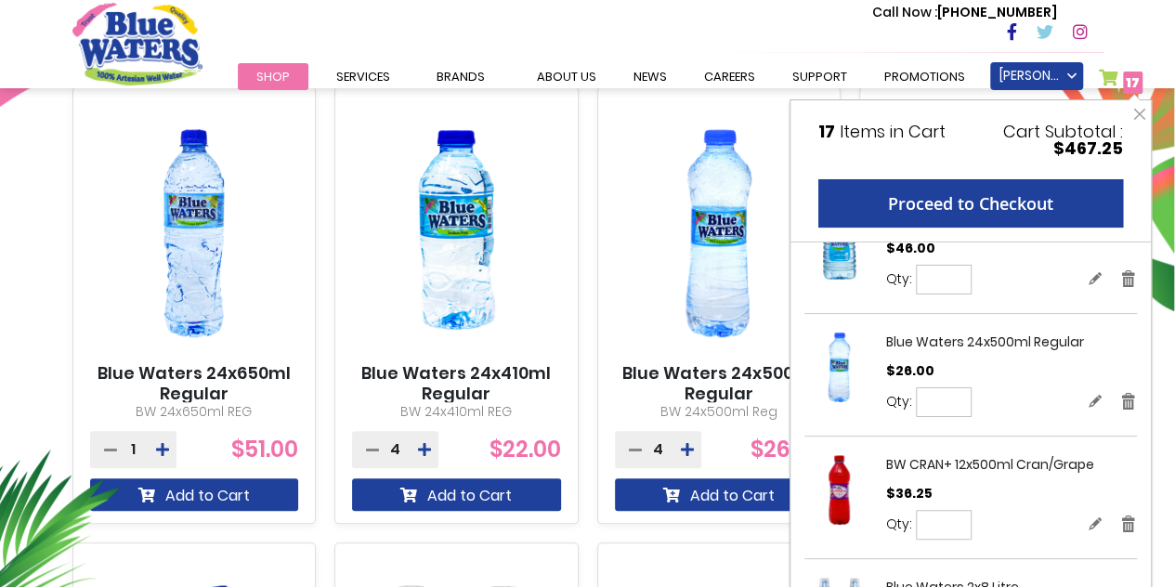
scroll to position [0, 0]
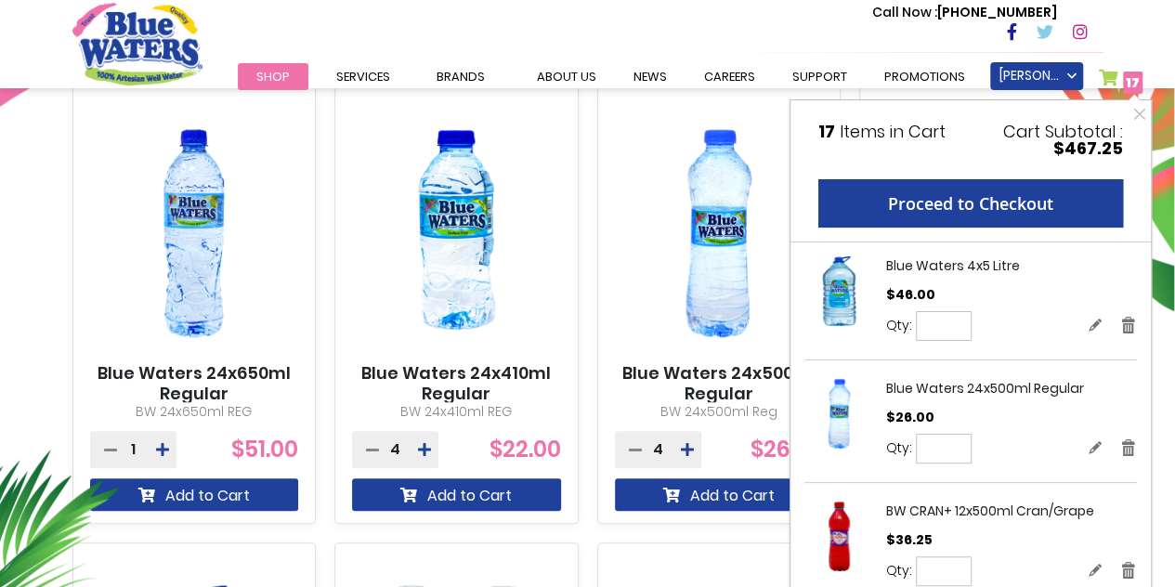
click at [0, 222] on div "**********" at bounding box center [587, 471] width 1175 height 1149
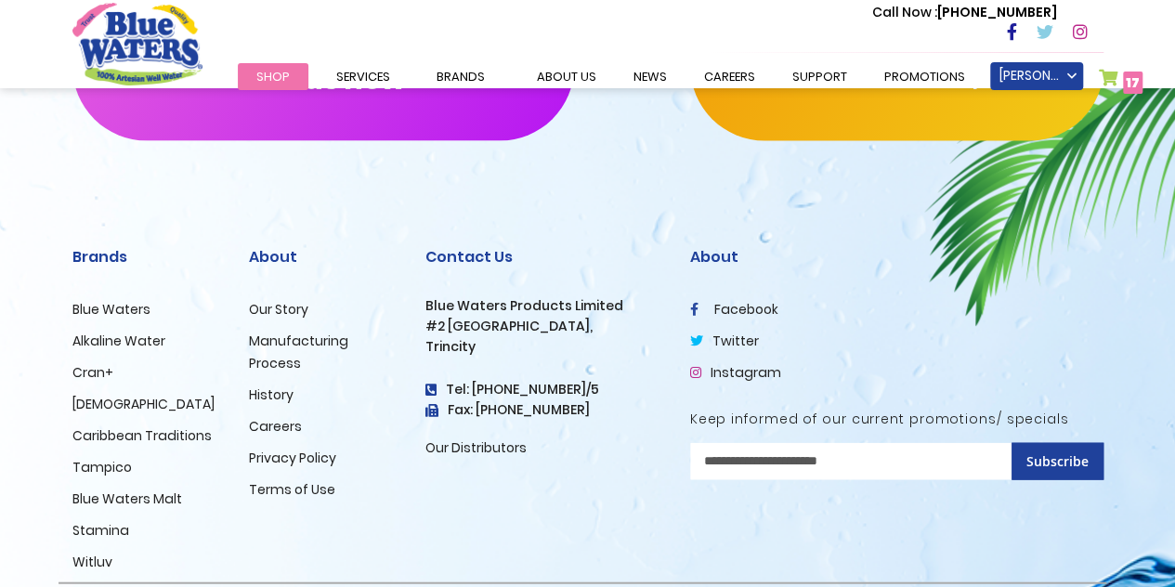
scroll to position [1949, 0]
